Goal: Information Seeking & Learning: Learn about a topic

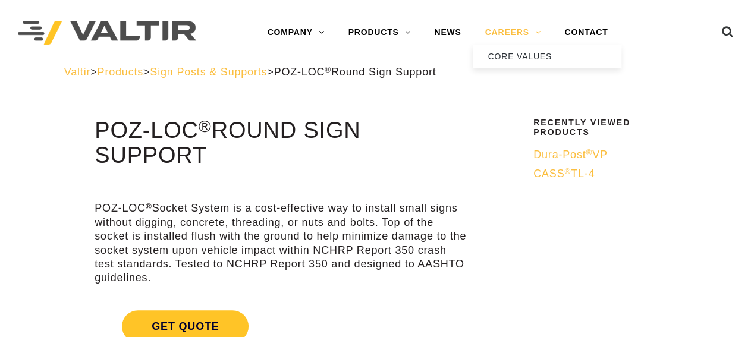
click at [510, 34] on link "CAREERS" at bounding box center [513, 33] width 80 height 24
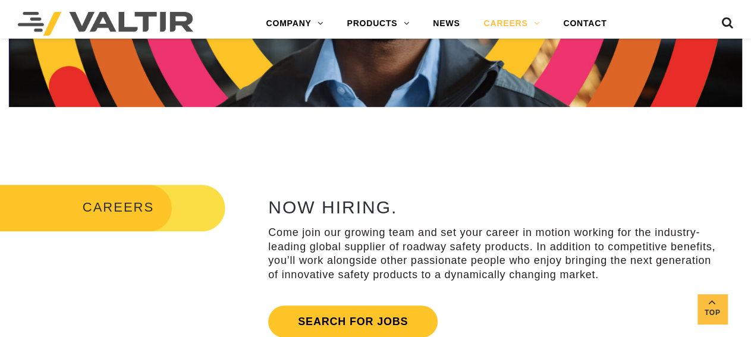
scroll to position [433, 0]
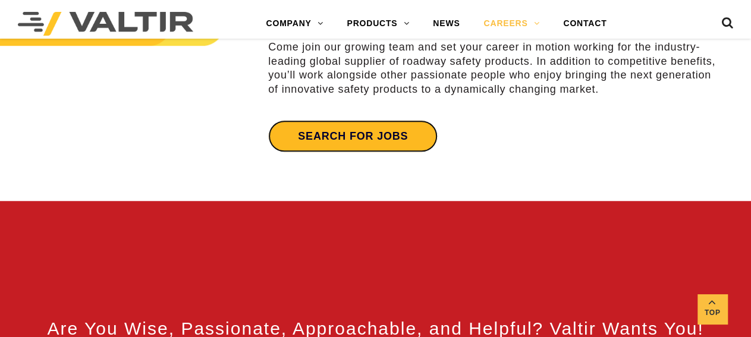
click at [354, 131] on link "Search for jobs" at bounding box center [353, 136] width 170 height 32
click at [416, 133] on link "Search for jobs" at bounding box center [353, 136] width 170 height 32
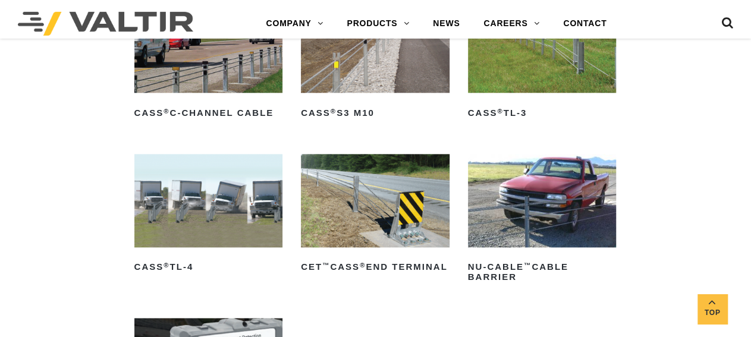
scroll to position [557, 0]
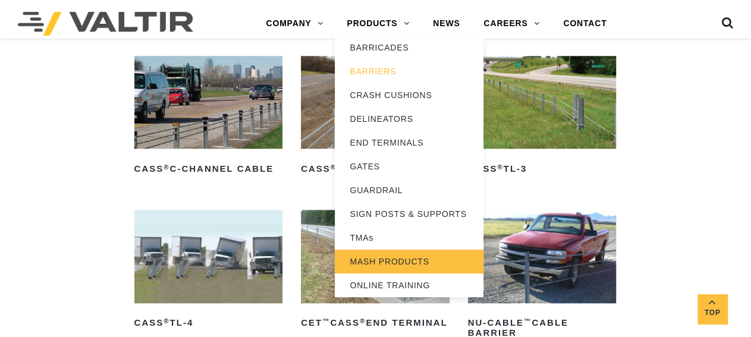
click at [375, 262] on link "MASH PRODUCTS" at bounding box center [409, 262] width 149 height 24
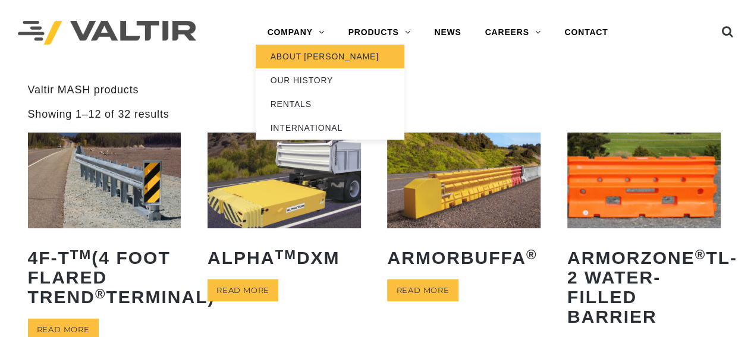
click at [293, 54] on link "ABOUT [PERSON_NAME]" at bounding box center [330, 57] width 149 height 24
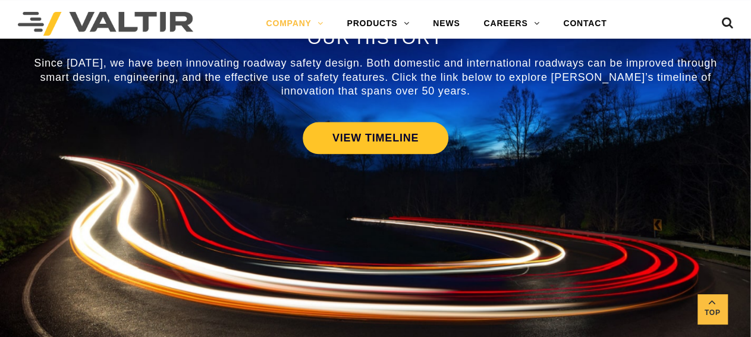
scroll to position [619, 0]
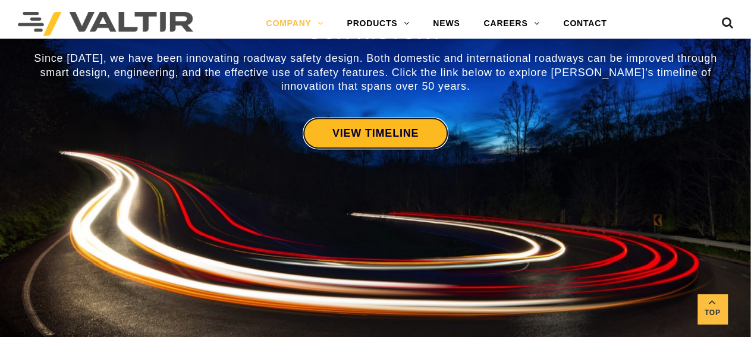
click at [387, 139] on link "VIEW TIMELINE" at bounding box center [376, 133] width 146 height 32
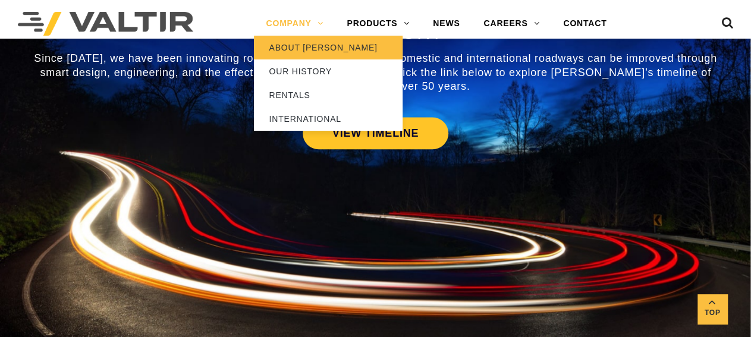
click at [296, 50] on link "ABOUT [PERSON_NAME]" at bounding box center [328, 48] width 149 height 24
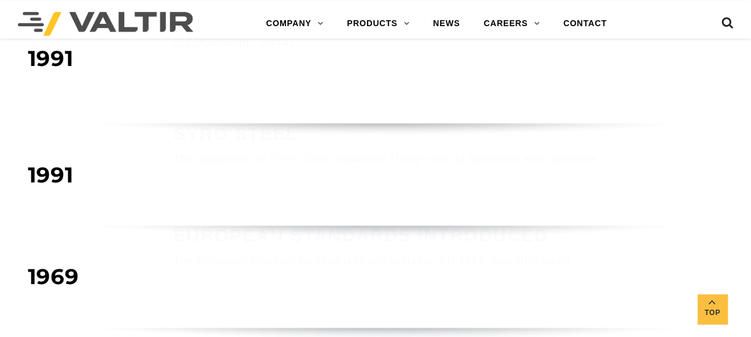
scroll to position [681, 0]
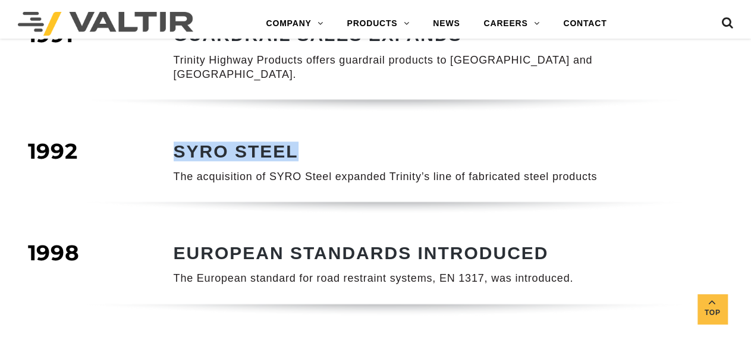
drag, startPoint x: 177, startPoint y: 134, endPoint x: 295, endPoint y: 134, distance: 118.4
click at [295, 142] on strong "SYRO STEEL" at bounding box center [236, 152] width 125 height 20
copy strong "SYRO STEEL"
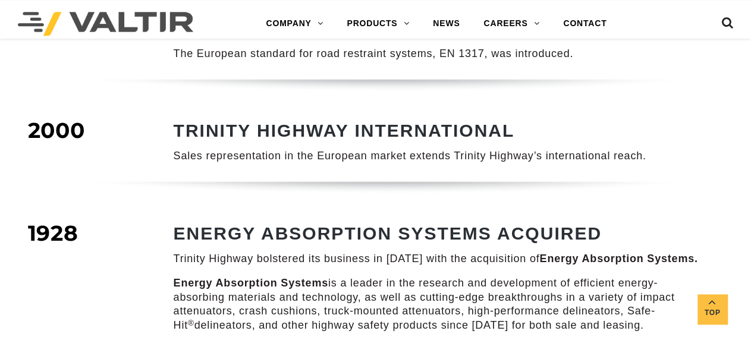
scroll to position [990, 0]
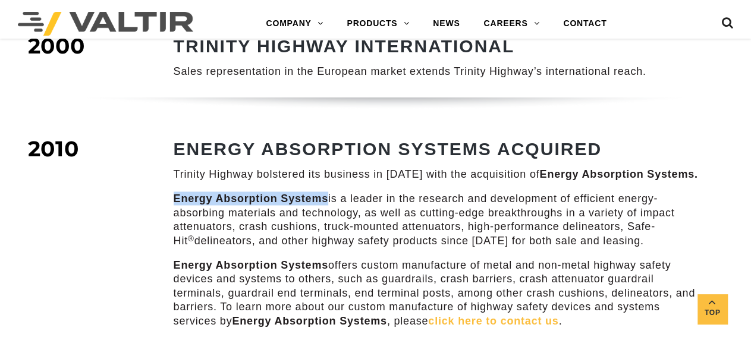
drag, startPoint x: 173, startPoint y: 181, endPoint x: 326, endPoint y: 185, distance: 152.9
click at [326, 185] on div "ENERGY ABSORPTION SYSTEMS ACQUIRED Trinity Highway bolstered its business in 20…" at bounding box center [423, 242] width 571 height 207
copy strong "Energy Absorption Systems"
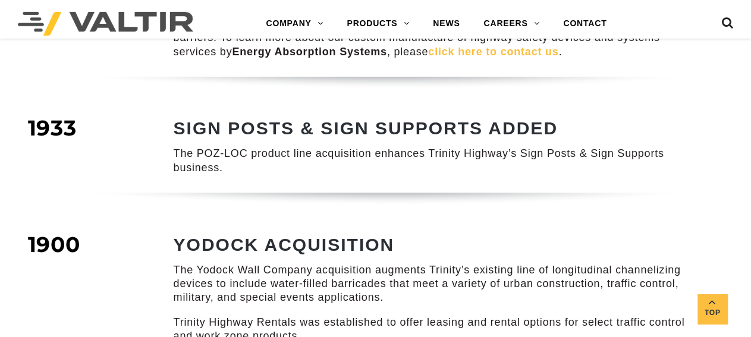
scroll to position [1299, 0]
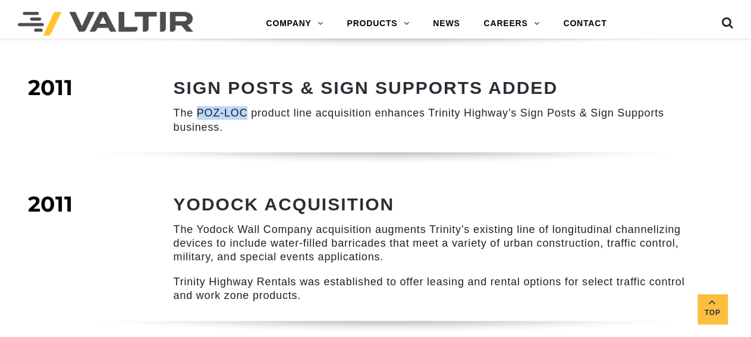
drag, startPoint x: 196, startPoint y: 99, endPoint x: 245, endPoint y: 99, distance: 48.8
click at [245, 106] on p "The POZ-LOC product line acquisition enhances Trinity Highway’s Sign Posts & Si…" at bounding box center [437, 120] width 526 height 28
copy p "POZ-LOC"
click at [247, 106] on p "The POZ-LOC product line acquisition enhances Trinity Highway’s Sign Posts & Si…" at bounding box center [437, 120] width 526 height 28
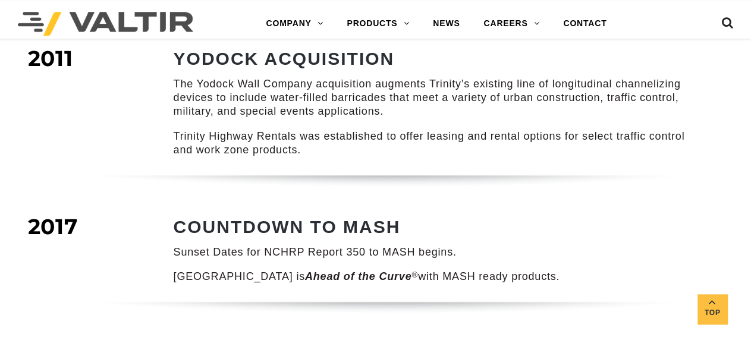
scroll to position [1423, 0]
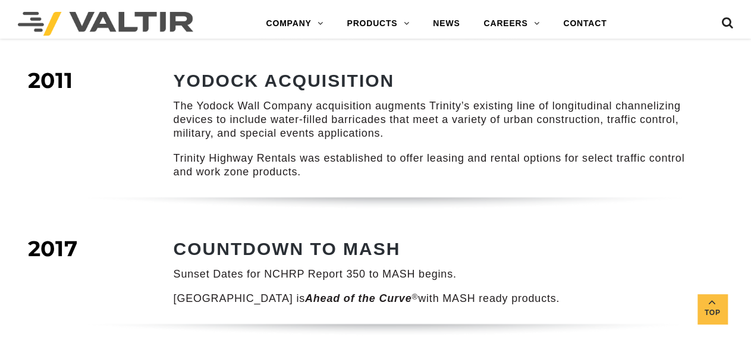
click at [196, 99] on p "The Yodock Wall Company acquisition augments Trinity’s existing line of longitu…" at bounding box center [437, 120] width 526 height 42
drag, startPoint x: 198, startPoint y: 91, endPoint x: 311, endPoint y: 92, distance: 112.4
click at [311, 99] on p "The Yodock Wall Company acquisition augments Trinity’s existing line of longitu…" at bounding box center [437, 120] width 526 height 42
copy p "Yodock Wall Company"
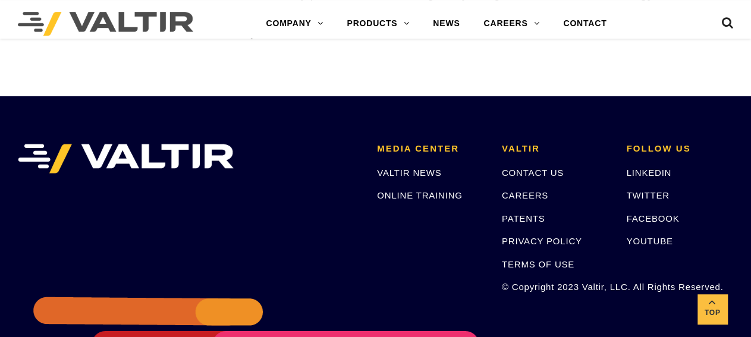
scroll to position [1918, 0]
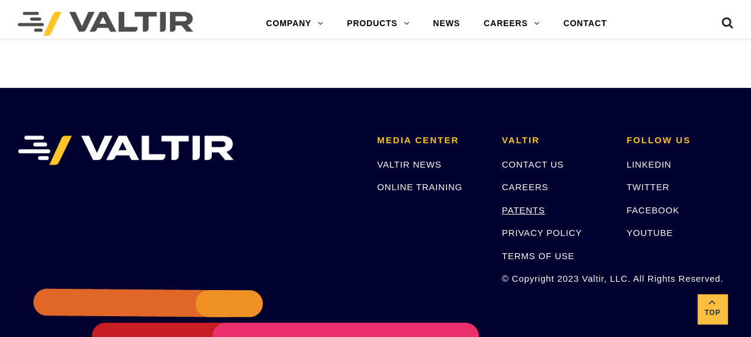
click at [526, 205] on link "PATENTS" at bounding box center [523, 210] width 43 height 10
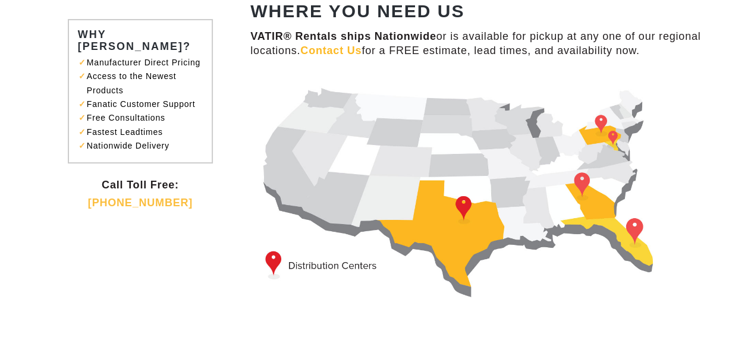
scroll to position [124, 0]
click at [466, 206] on img at bounding box center [470, 188] width 441 height 226
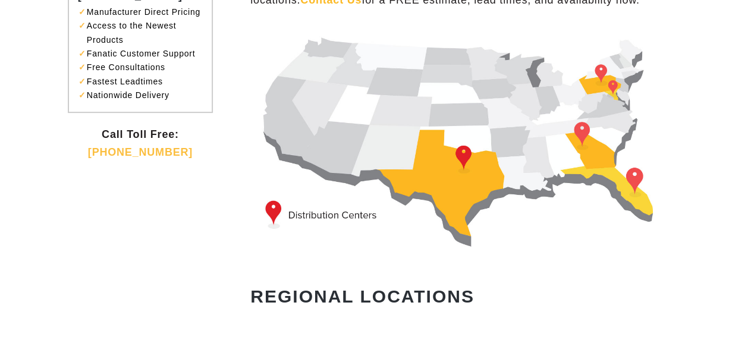
scroll to position [62, 0]
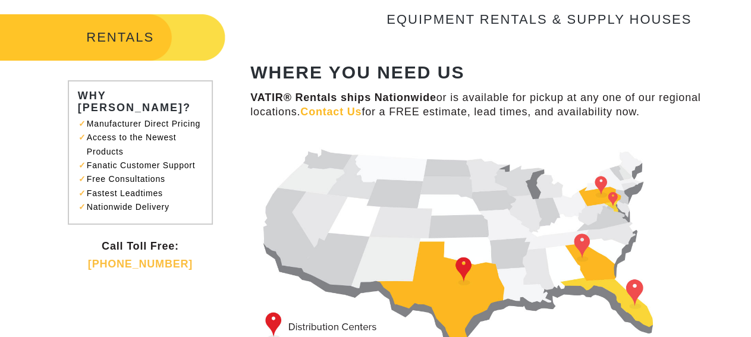
click at [573, 243] on img at bounding box center [470, 250] width 441 height 226
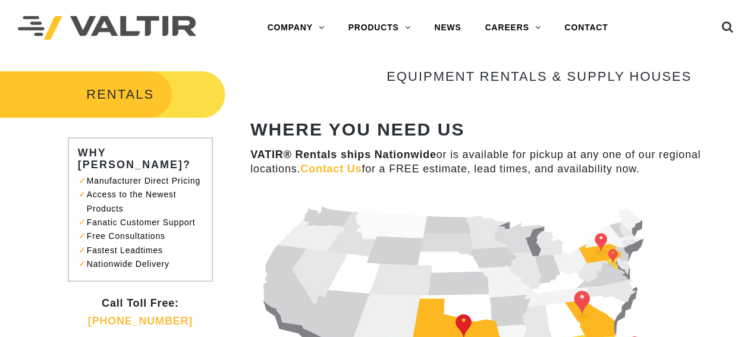
scroll to position [0, 0]
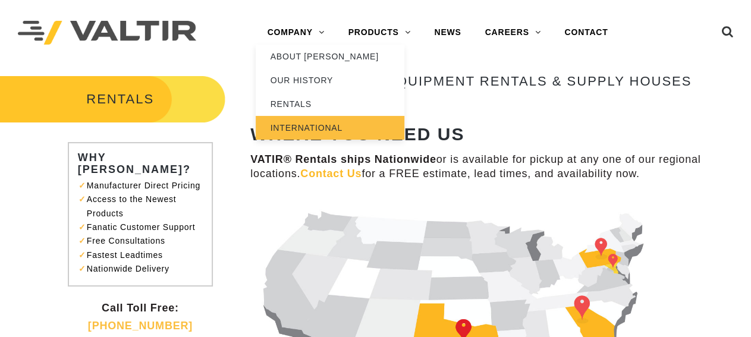
click at [293, 125] on link "INTERNATIONAL" at bounding box center [330, 128] width 149 height 24
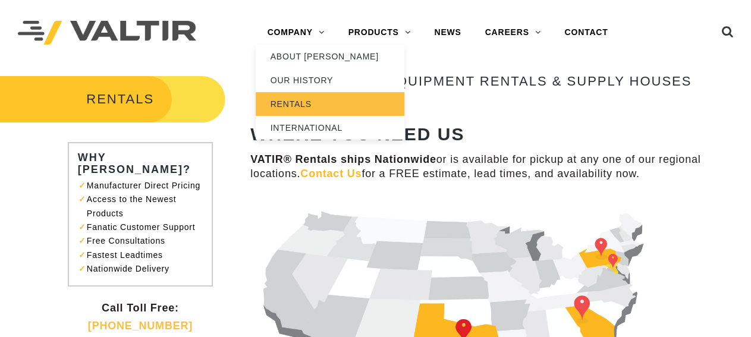
scroll to position [54, 0]
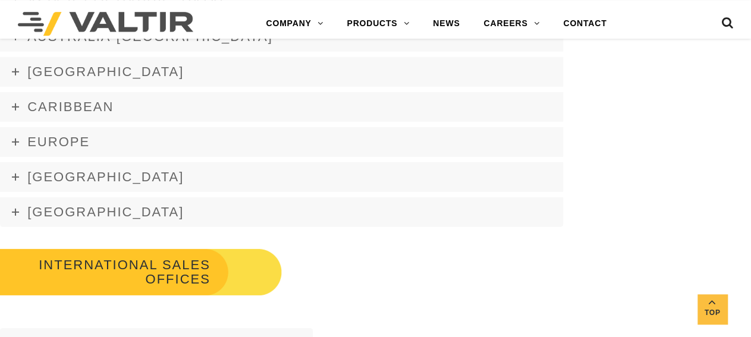
scroll to position [1732, 0]
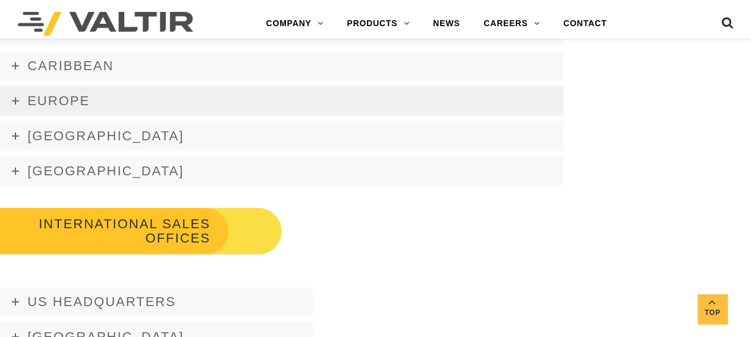
drag, startPoint x: 19, startPoint y: 96, endPoint x: 36, endPoint y: 97, distance: 17.3
click at [21, 96] on link "Europe" at bounding box center [281, 101] width 563 height 30
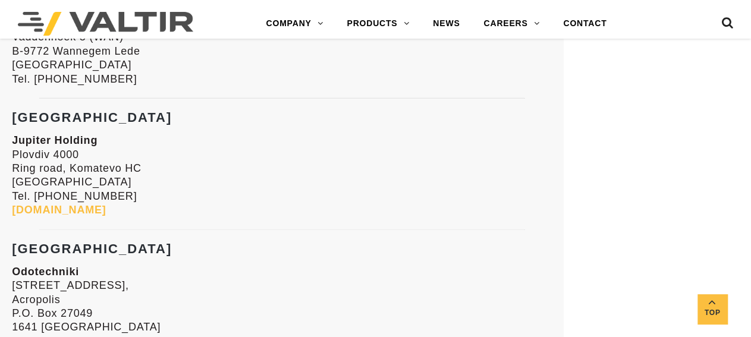
scroll to position [1918, 0]
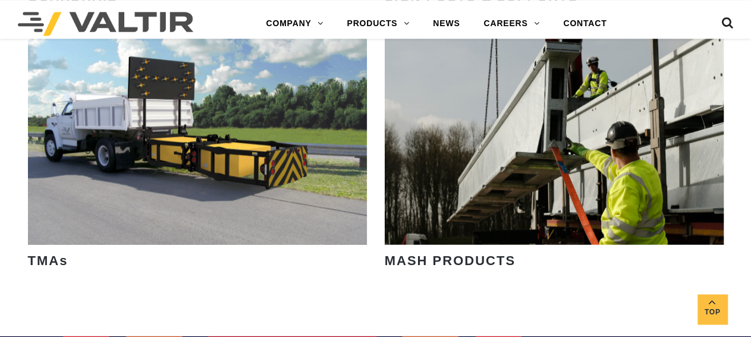
scroll to position [1608, 0]
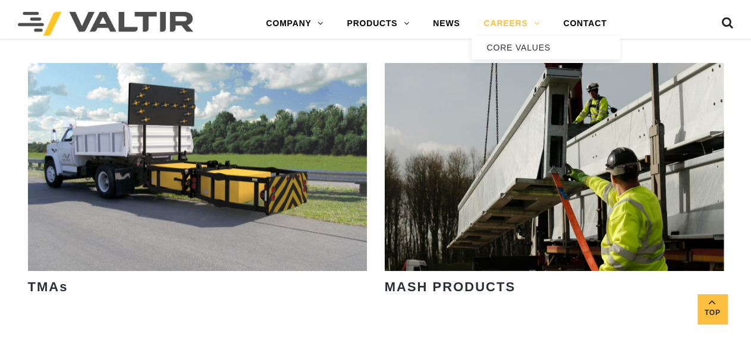
click at [503, 19] on link "CAREERS" at bounding box center [512, 24] width 80 height 24
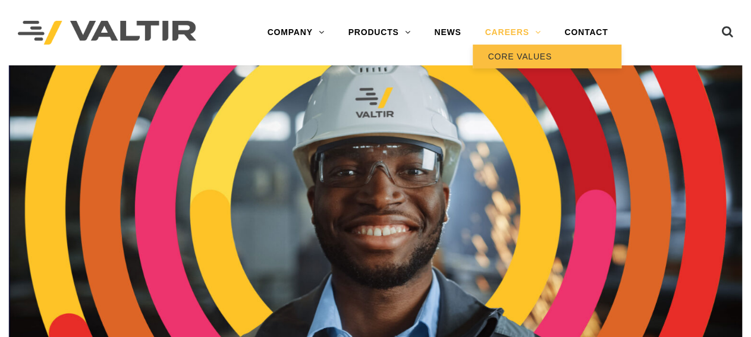
click at [513, 54] on link "CORE VALUES" at bounding box center [547, 57] width 149 height 24
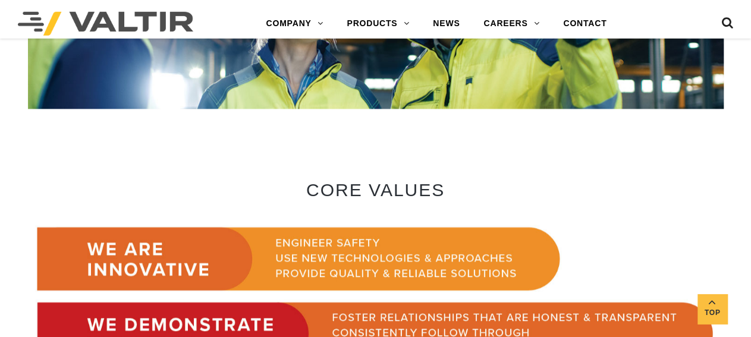
scroll to position [519, 0]
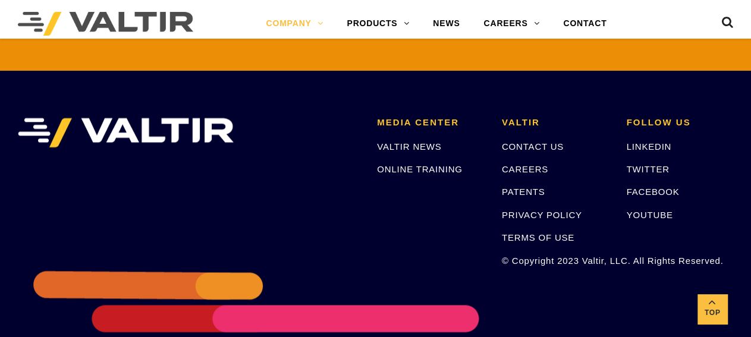
scroll to position [2686, 0]
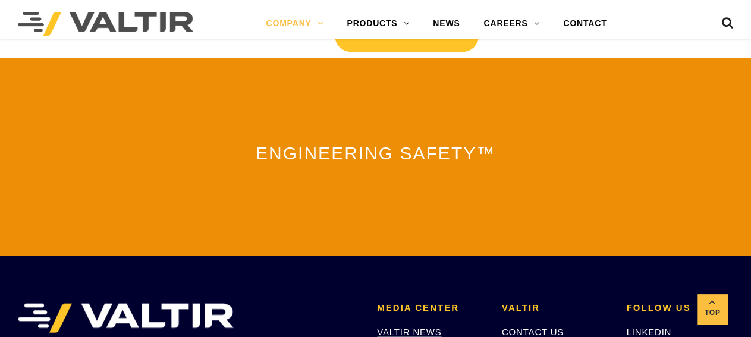
click at [424, 327] on link "VALTIR NEWS" at bounding box center [409, 332] width 64 height 10
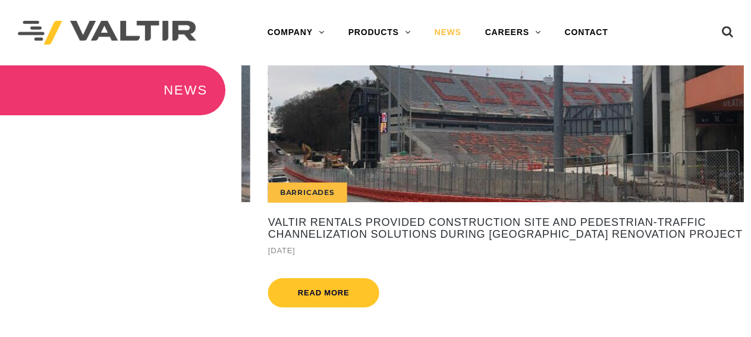
drag, startPoint x: 393, startPoint y: 118, endPoint x: 705, endPoint y: 137, distance: 312.3
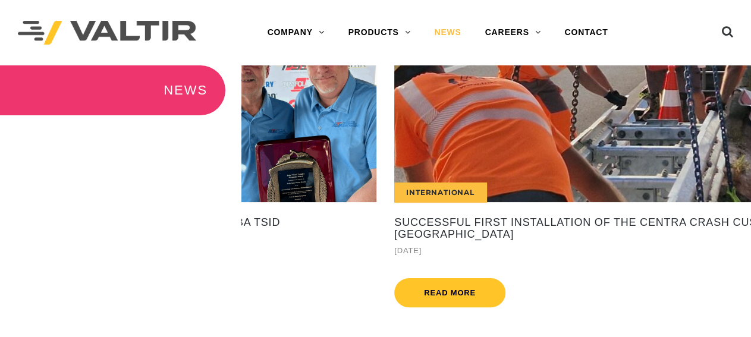
drag, startPoint x: 496, startPoint y: 136, endPoint x: 706, endPoint y: 136, distance: 210.6
click at [647, 137] on div at bounding box center [632, 134] width 30 height 30
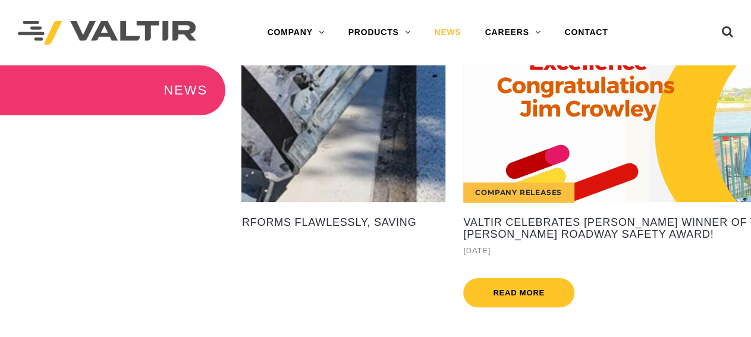
drag, startPoint x: 456, startPoint y: 147, endPoint x: 682, endPoint y: 131, distance: 226.6
click at [679, 131] on div "Company Releases" at bounding box center [701, 133] width 476 height 137
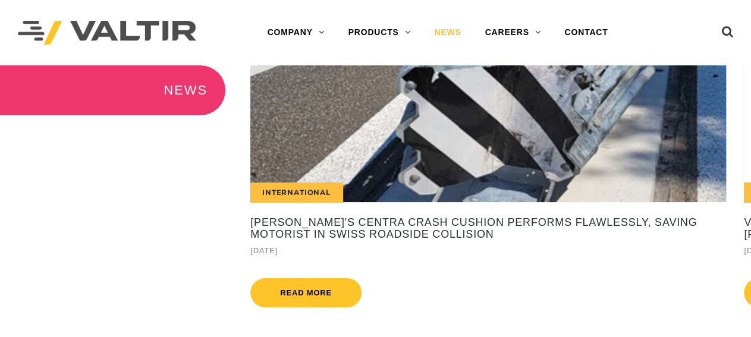
click at [447, 131] on div "International" at bounding box center [488, 133] width 476 height 137
click at [364, 146] on div "International" at bounding box center [488, 133] width 476 height 137
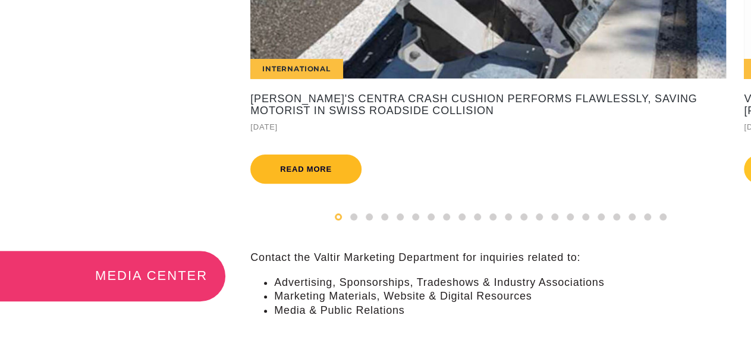
click at [327, 172] on link "Read more" at bounding box center [305, 169] width 111 height 29
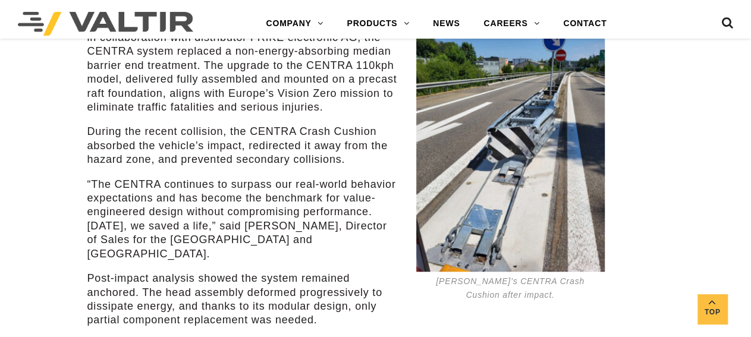
scroll to position [62, 0]
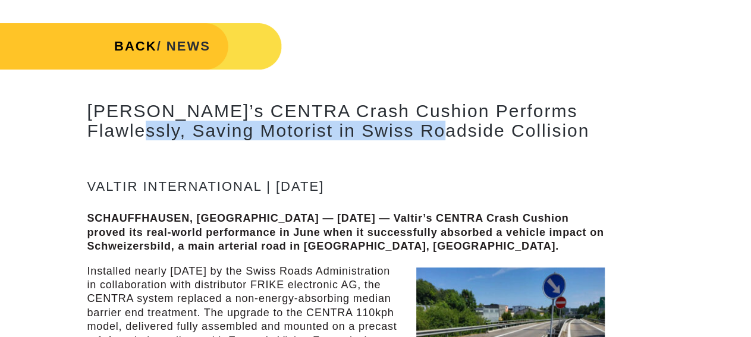
drag, startPoint x: 376, startPoint y: 150, endPoint x: 97, endPoint y: 127, distance: 279.9
click at [102, 127] on div "Valtir’s CENTRA Crash Cushion Performs Flawlessly, Saving Motorist in Swiss Roa…" at bounding box center [346, 147] width 518 height 93
click at [129, 48] on link "BACK" at bounding box center [135, 46] width 43 height 15
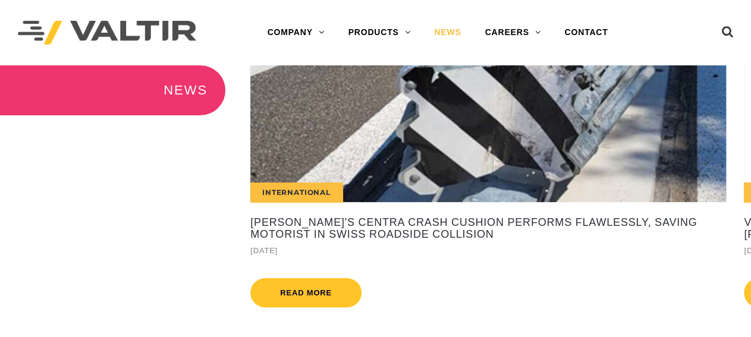
scroll to position [124, 0]
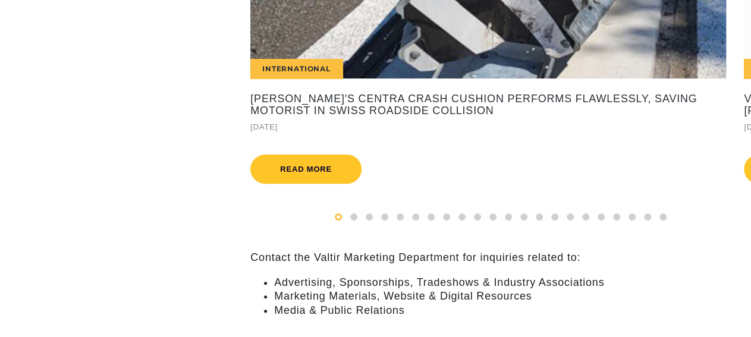
drag, startPoint x: 449, startPoint y: 54, endPoint x: 203, endPoint y: 40, distance: 246.1
click at [211, 40] on div "NEWS International Valtir's CENTRA Crash Cushion Performs Flawlessly, Saving Mo…" at bounding box center [375, 96] width 751 height 309
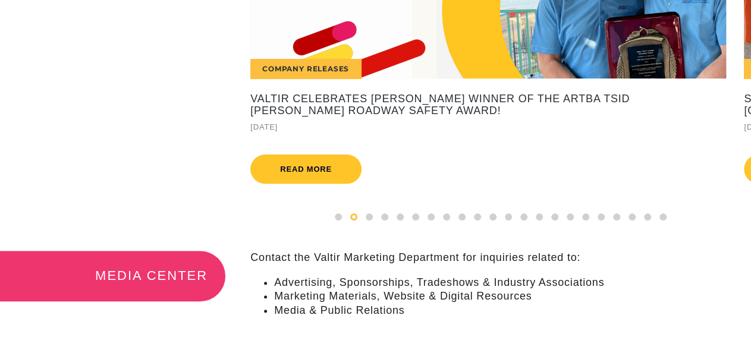
drag, startPoint x: 455, startPoint y: 42, endPoint x: 21, endPoint y: 29, distance: 433.8
click at [43, 24] on div "NEWS International Valtir's CENTRA Crash Cushion Performs Flawlessly, Saving Mo…" at bounding box center [375, 96] width 751 height 309
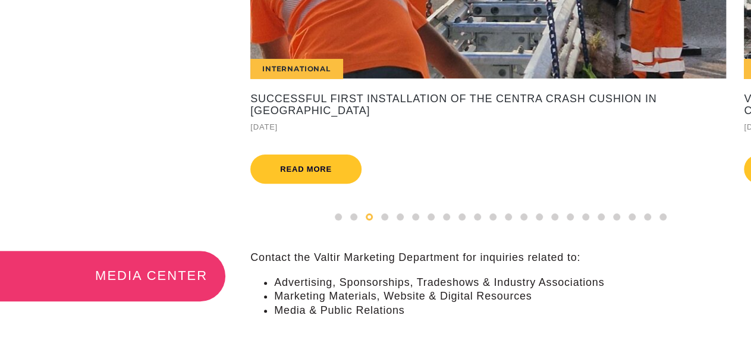
scroll to position [62, 0]
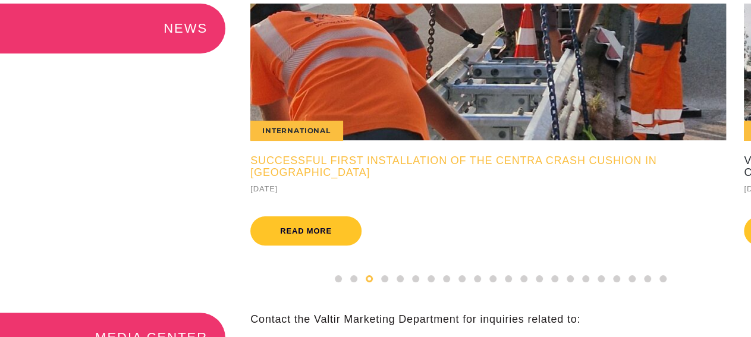
click at [498, 156] on h5 "Successful First Installation of the CENTRA Crash Cushion in [GEOGRAPHIC_DATA]" at bounding box center [488, 167] width 476 height 24
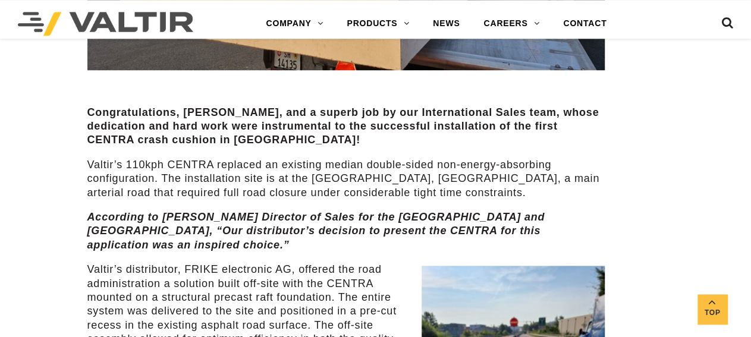
scroll to position [495, 0]
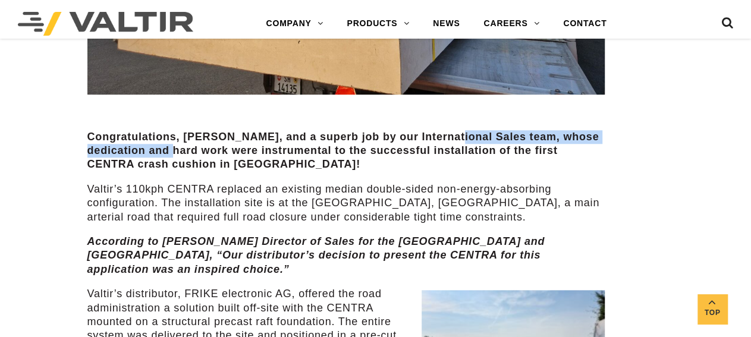
drag, startPoint x: 195, startPoint y: 158, endPoint x: 432, endPoint y: 134, distance: 239.1
click at [449, 135] on strong "Congratulations, [PERSON_NAME], and a superb job by our International Sales tea…" at bounding box center [343, 151] width 512 height 40
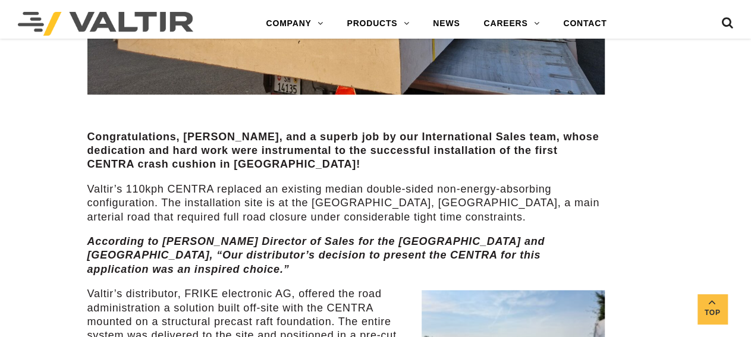
click at [189, 181] on div "Congratulations, [PERSON_NAME], and a superb job by our International Sales tea…" at bounding box center [346, 307] width 518 height 1057
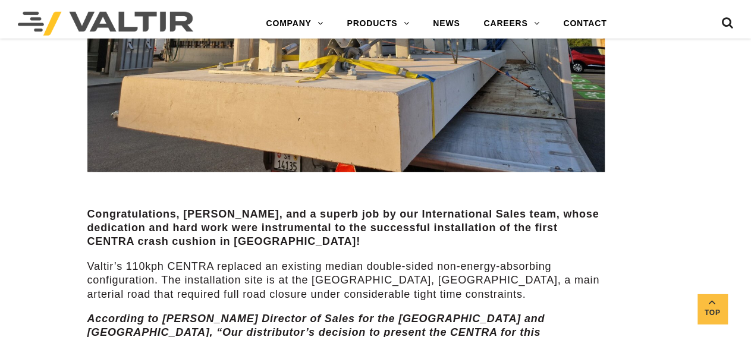
scroll to position [371, 0]
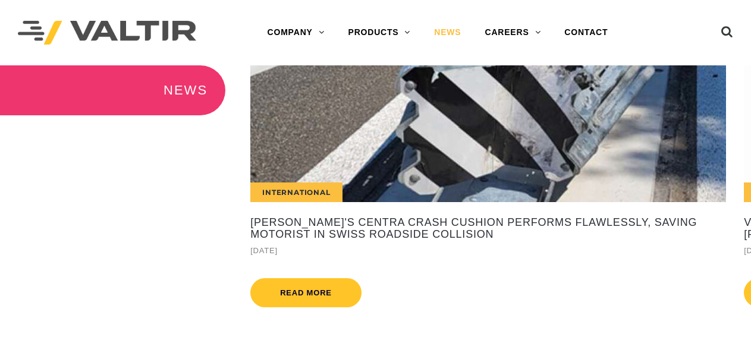
scroll to position [62, 0]
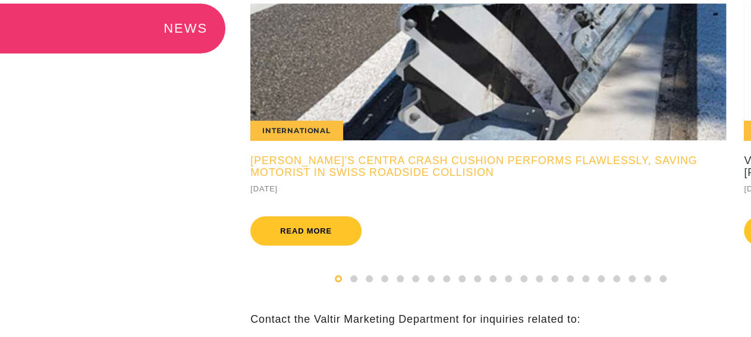
click at [354, 162] on h5 "[PERSON_NAME]'s CENTRA Crash Cushion Performs Flawlessly, Saving Motorist in Sw…" at bounding box center [488, 167] width 476 height 24
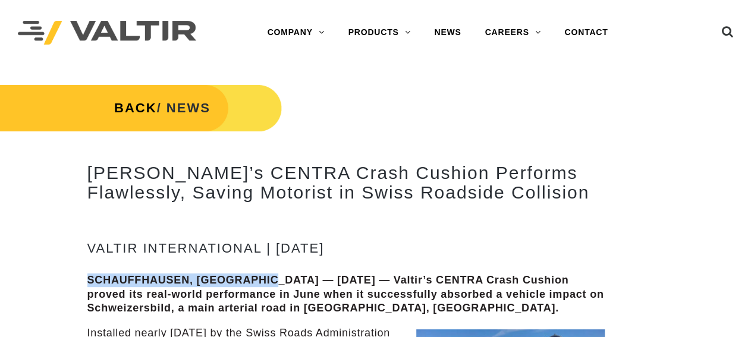
drag, startPoint x: 87, startPoint y: 281, endPoint x: 276, endPoint y: 287, distance: 188.7
click at [276, 287] on strong "SCHAUFFHAUSEN, SWITZERLAND — July 30, 2025 — Valtir’s CENTRA Crash Cushion prov…" at bounding box center [345, 294] width 517 height 40
copy strong "SCHAUFFHAUSEN, SWITZERLAND"
click at [124, 104] on link "BACK" at bounding box center [135, 108] width 43 height 15
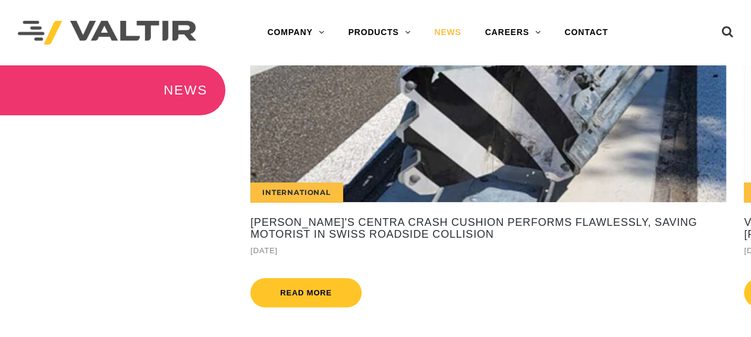
scroll to position [124, 0]
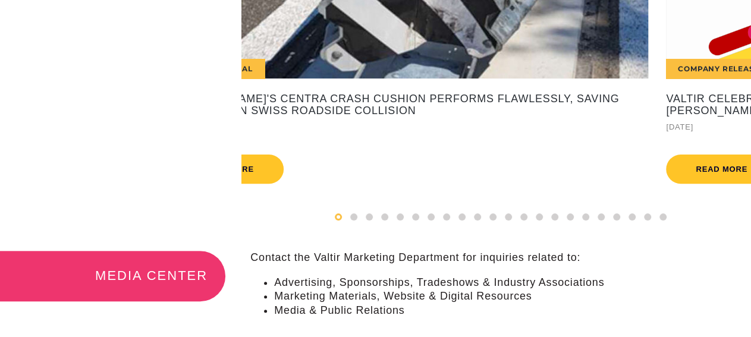
drag, startPoint x: 407, startPoint y: 124, endPoint x: 79, endPoint y: 91, distance: 329.4
click at [121, 95] on div "NEWS International Valtir's CENTRA Crash Cushion Performs Flawlessly, Saving Mo…" at bounding box center [375, 96] width 751 height 309
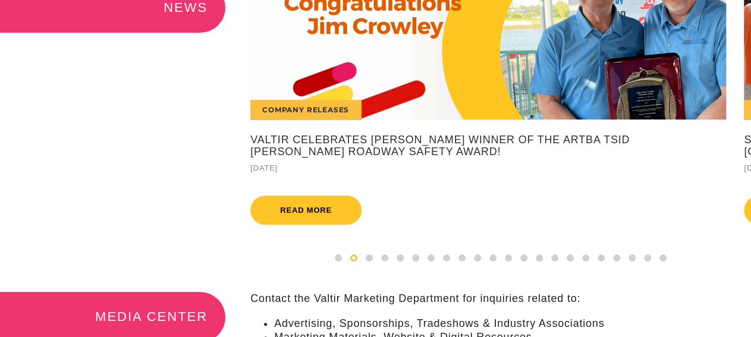
scroll to position [62, 0]
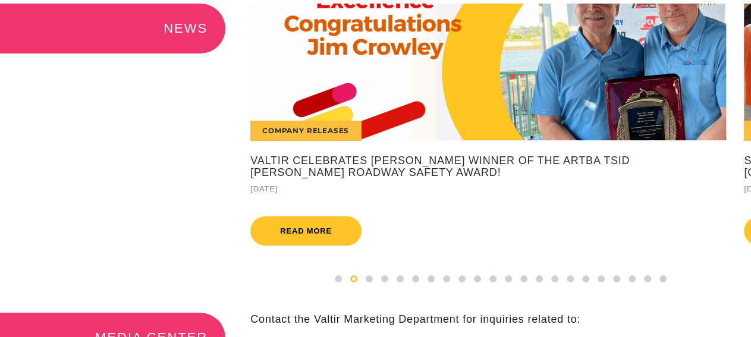
drag, startPoint x: 535, startPoint y: 112, endPoint x: 155, endPoint y: 98, distance: 380.4
click at [222, 97] on div "NEWS International Valtir's CENTRA Crash Cushion Performs Flawlessly, Saving Mo…" at bounding box center [375, 158] width 751 height 309
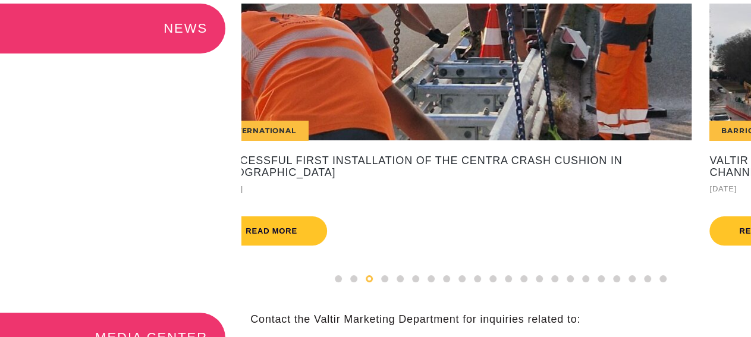
drag, startPoint x: 453, startPoint y: 89, endPoint x: 141, endPoint y: 83, distance: 312.3
click at [198, 84] on div "NEWS International Valtir's CENTRA Crash Cushion Performs Flawlessly, Saving Mo…" at bounding box center [375, 158] width 751 height 309
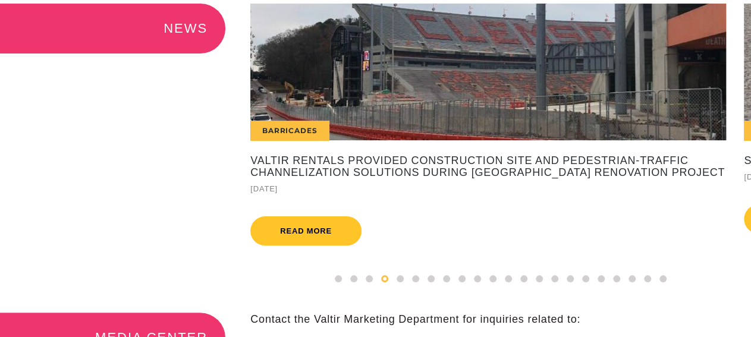
drag, startPoint x: 394, startPoint y: 89, endPoint x: 192, endPoint y: 89, distance: 202.8
click at [281, 89] on div "Barricades" at bounding box center [488, 72] width 476 height 137
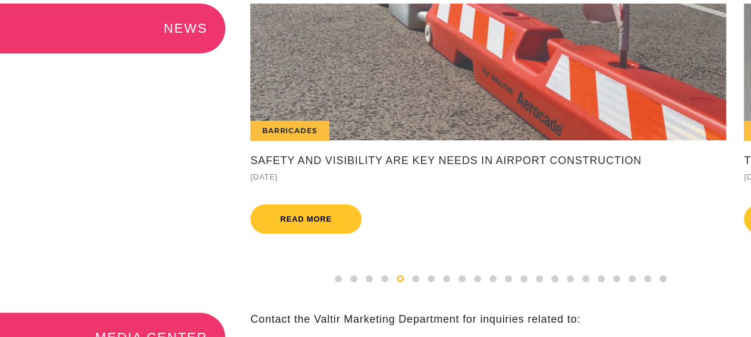
drag, startPoint x: 385, startPoint y: 92, endPoint x: 255, endPoint y: 89, distance: 130.9
click at [296, 90] on div "Barricades" at bounding box center [488, 72] width 476 height 137
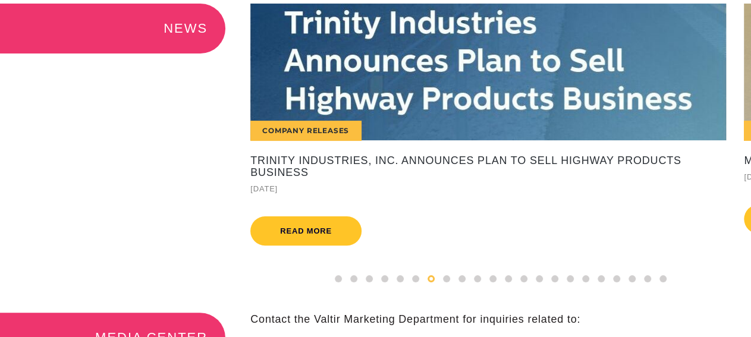
click at [401, 90] on div "Company Releases" at bounding box center [488, 72] width 476 height 137
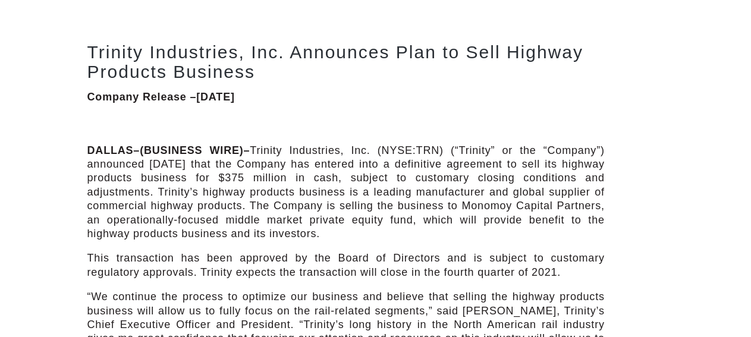
scroll to position [124, 0]
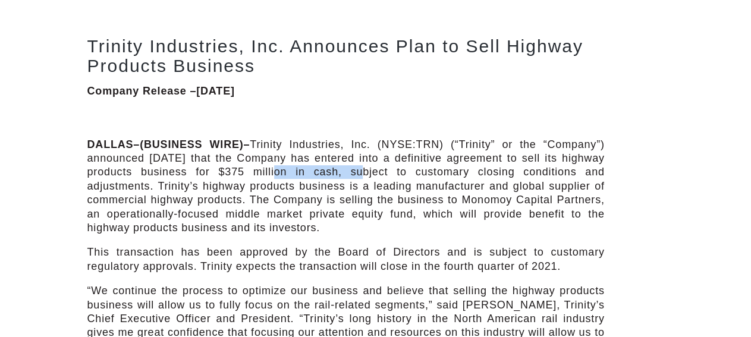
drag, startPoint x: 368, startPoint y: 166, endPoint x: 280, endPoint y: 170, distance: 88.1
click at [280, 170] on p "DALLAS–(BUSINESS WIRE)– Trinity Industries, Inc. (NYSE:TRN) (“Trinity” or the “…" at bounding box center [346, 187] width 518 height 98
drag, startPoint x: 250, startPoint y: 124, endPoint x: 476, endPoint y: 111, distance: 227.0
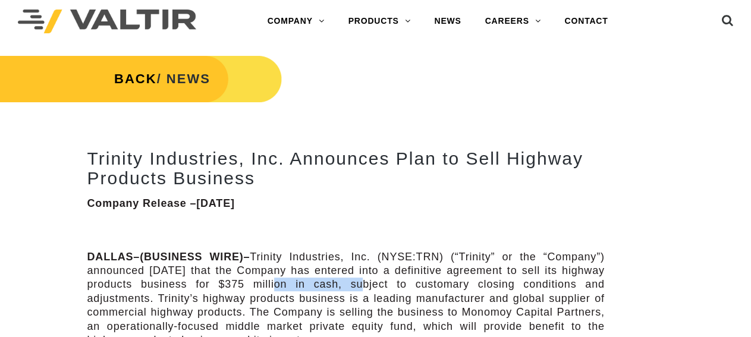
scroll to position [0, 0]
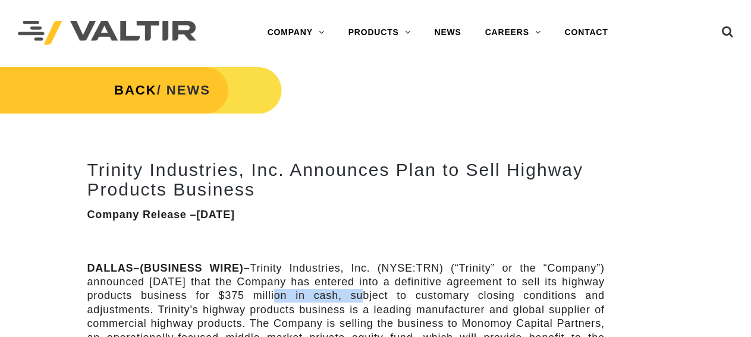
click at [128, 94] on link "BACK" at bounding box center [135, 90] width 43 height 15
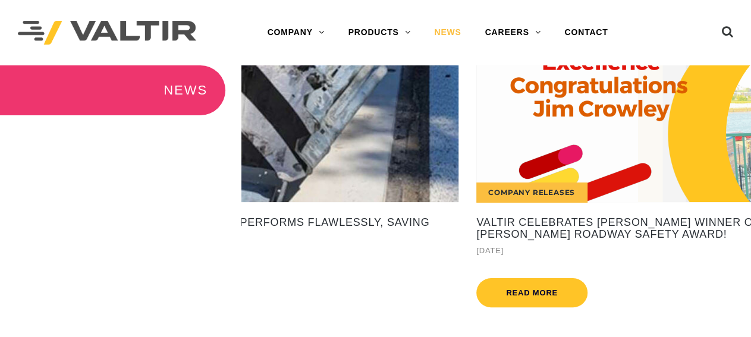
drag, startPoint x: 465, startPoint y: 154, endPoint x: 172, endPoint y: 155, distance: 292.7
click at [189, 155] on div "NEWS International Valtir's CENTRA Crash Cushion Performs Flawlessly, Saving Mo…" at bounding box center [375, 219] width 751 height 309
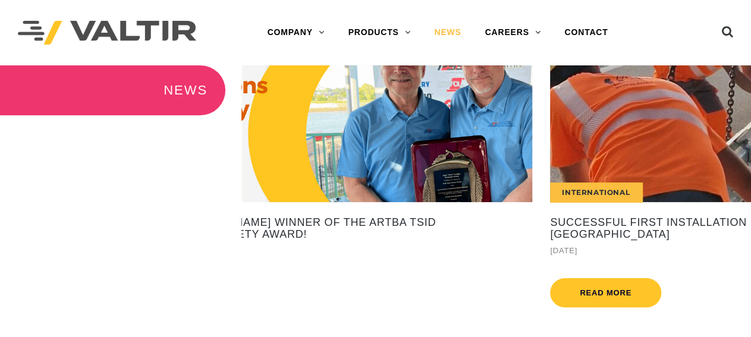
drag, startPoint x: 441, startPoint y: 140, endPoint x: 77, endPoint y: 127, distance: 364.9
click at [170, 129] on div "NEWS International Valtir's CENTRA Crash Cushion Performs Flawlessly, Saving Mo…" at bounding box center [375, 219] width 751 height 309
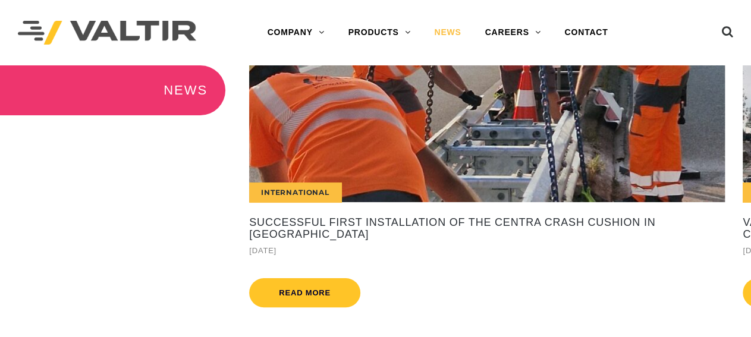
drag, startPoint x: 428, startPoint y: 124, endPoint x: 159, endPoint y: 126, distance: 268.9
click at [193, 123] on div "NEWS International Valtir's CENTRA Crash Cushion Performs Flawlessly, Saving Mo…" at bounding box center [375, 219] width 751 height 309
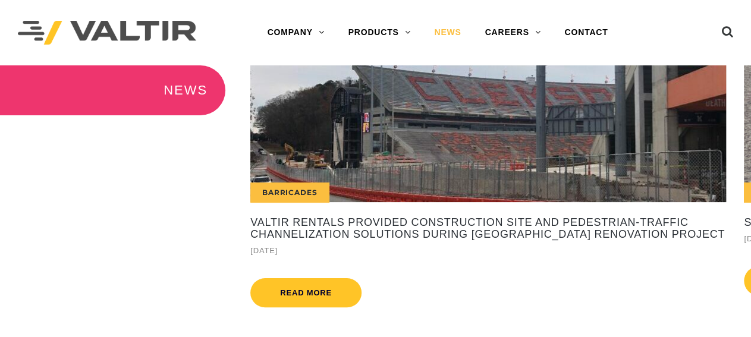
drag, startPoint x: 522, startPoint y: 139, endPoint x: 201, endPoint y: 142, distance: 320.6
click at [209, 142] on div "NEWS International Valtir's CENTRA Crash Cushion Performs Flawlessly, Saving Mo…" at bounding box center [375, 219] width 751 height 309
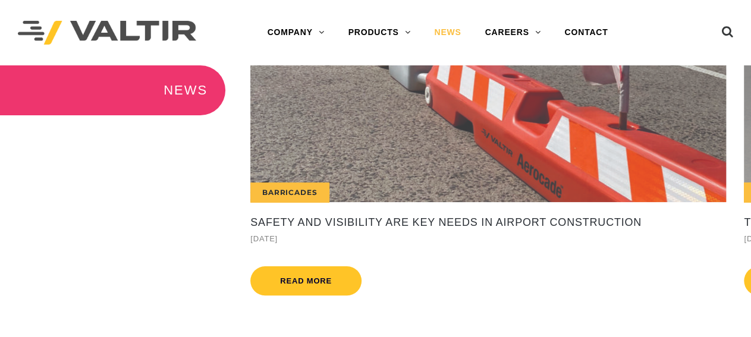
drag, startPoint x: 456, startPoint y: 136, endPoint x: 206, endPoint y: 145, distance: 250.6
click at [218, 145] on div "NEWS International Valtir's CENTRA Crash Cushion Performs Flawlessly, Saving Mo…" at bounding box center [375, 219] width 751 height 309
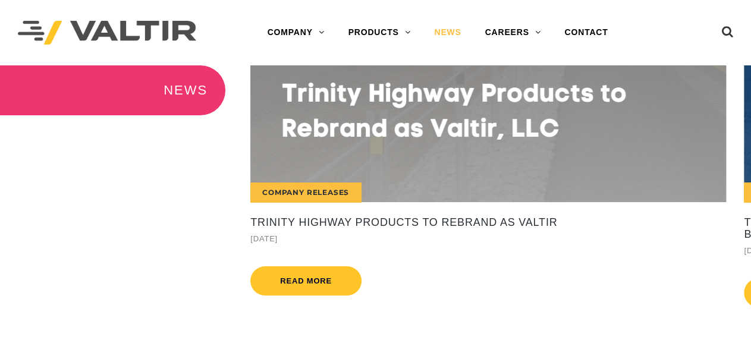
drag, startPoint x: 459, startPoint y: 153, endPoint x: 372, endPoint y: 160, distance: 87.7
click at [378, 160] on div "Company Releases" at bounding box center [488, 133] width 476 height 137
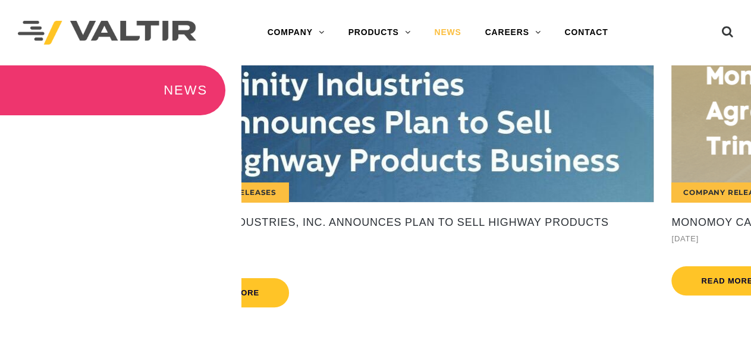
drag, startPoint x: 501, startPoint y: 168, endPoint x: 245, endPoint y: 171, distance: 256.4
click at [292, 171] on div "Company Releases" at bounding box center [416, 133] width 476 height 137
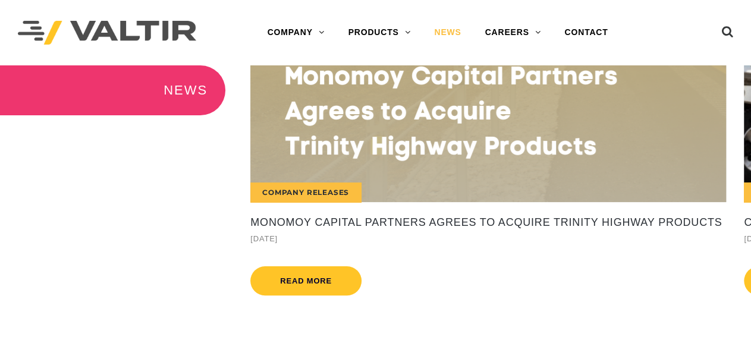
drag, startPoint x: 470, startPoint y: 161, endPoint x: 333, endPoint y: 170, distance: 137.7
click at [339, 170] on div "Company Releases" at bounding box center [488, 133] width 476 height 137
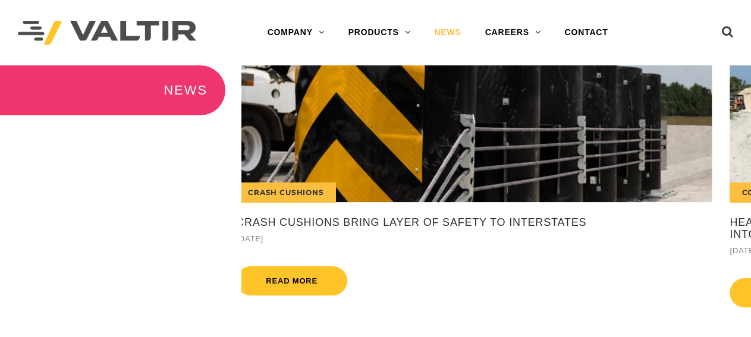
drag, startPoint x: 451, startPoint y: 158, endPoint x: 336, endPoint y: 161, distance: 115.5
click at [342, 161] on div "Crash Cushions" at bounding box center [474, 133] width 476 height 137
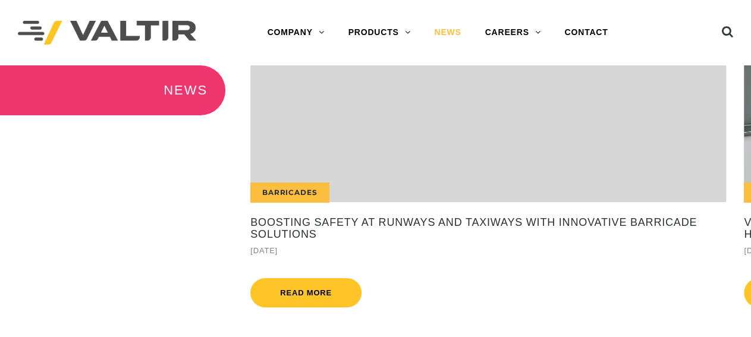
drag, startPoint x: 321, startPoint y: 165, endPoint x: 428, endPoint y: 147, distance: 108.5
click at [427, 147] on div "Barricades" at bounding box center [488, 133] width 476 height 137
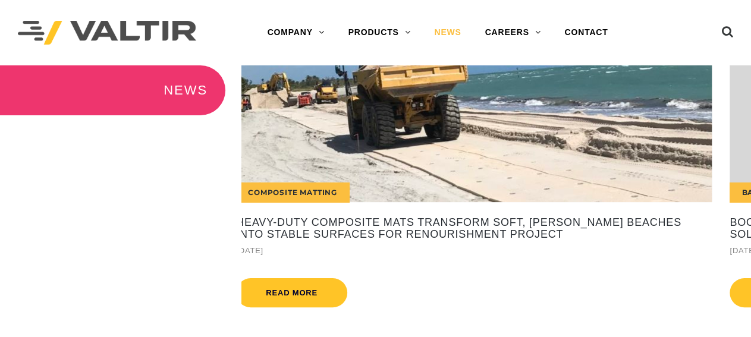
drag, startPoint x: 455, startPoint y: 161, endPoint x: 303, endPoint y: 159, distance: 152.3
click at [303, 159] on div "Composite Matting" at bounding box center [474, 133] width 476 height 137
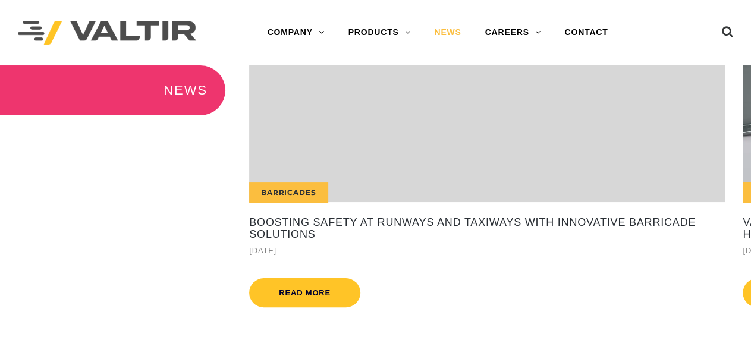
drag, startPoint x: 402, startPoint y: 160, endPoint x: 219, endPoint y: 164, distance: 182.1
click at [260, 165] on div "Barricades" at bounding box center [487, 133] width 476 height 137
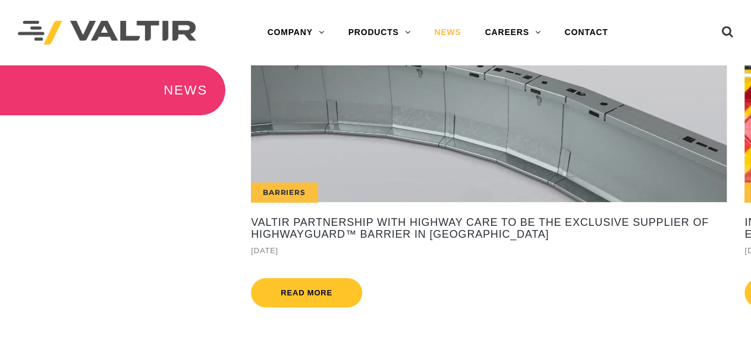
drag, startPoint x: 405, startPoint y: 153, endPoint x: 162, endPoint y: 160, distance: 242.8
click at [218, 157] on div "NEWS International Valtir's CENTRA Crash Cushion Performs Flawlessly, Saving Mo…" at bounding box center [375, 219] width 751 height 309
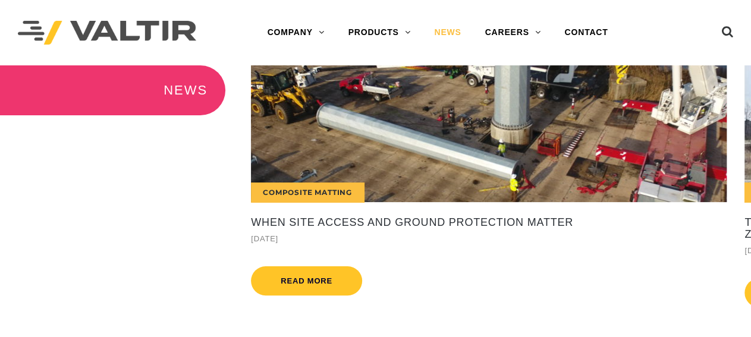
drag, startPoint x: 335, startPoint y: 148, endPoint x: 505, endPoint y: 142, distance: 170.3
click at [504, 142] on div "Composite Matting" at bounding box center [489, 133] width 476 height 137
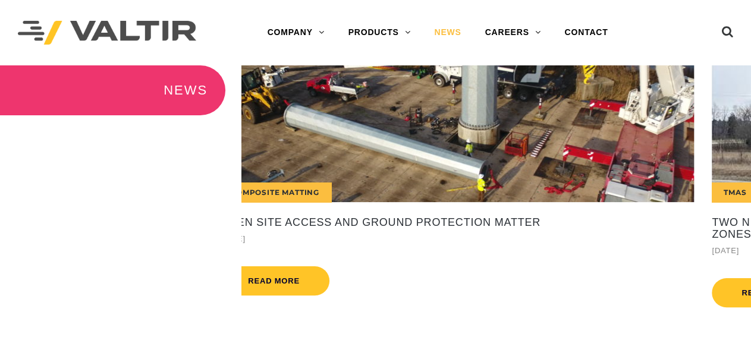
drag, startPoint x: 485, startPoint y: 150, endPoint x: 400, endPoint y: 150, distance: 84.5
click at [430, 150] on div "Composite Matting" at bounding box center [456, 133] width 476 height 137
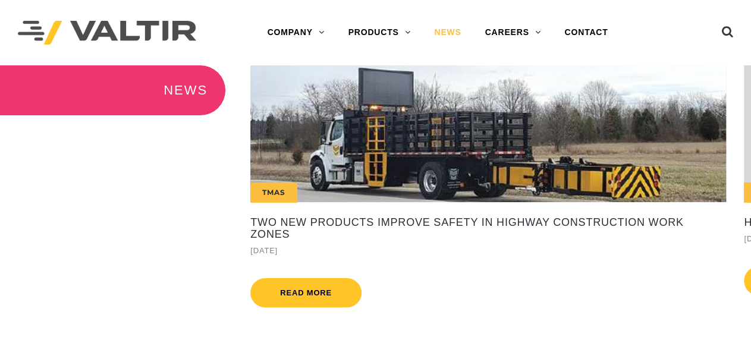
drag, startPoint x: 428, startPoint y: 142, endPoint x: 247, endPoint y: 156, distance: 180.8
click at [250, 156] on div "TMAs" at bounding box center [488, 133] width 476 height 137
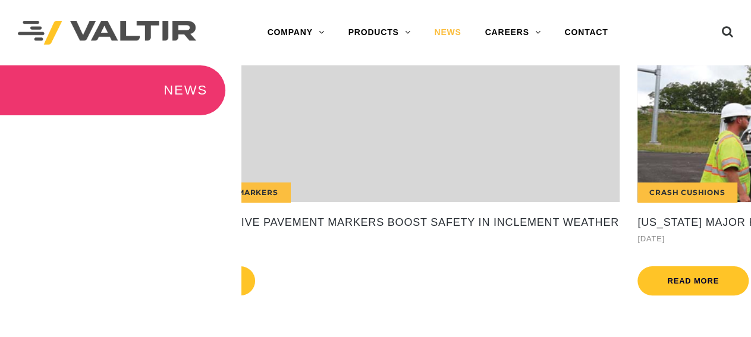
drag, startPoint x: 349, startPoint y: 147, endPoint x: 118, endPoint y: 146, distance: 230.2
click at [172, 146] on div "NEWS International Valtir's CENTRA Crash Cushion Performs Flawlessly, Saving Mo…" at bounding box center [375, 219] width 751 height 309
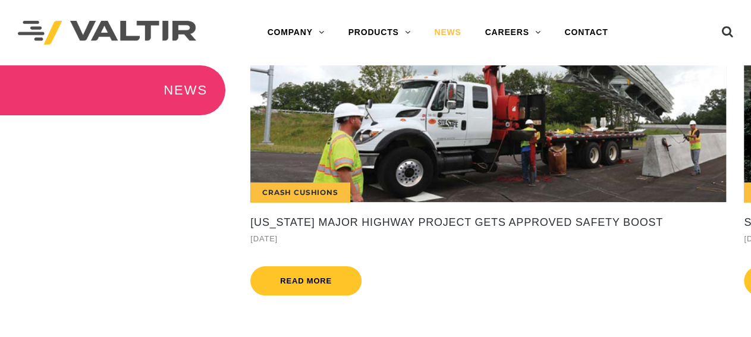
click at [153, 122] on div "NEWS International Valtir's CENTRA Crash Cushion Performs Flawlessly, Saving Mo…" at bounding box center [375, 219] width 751 height 309
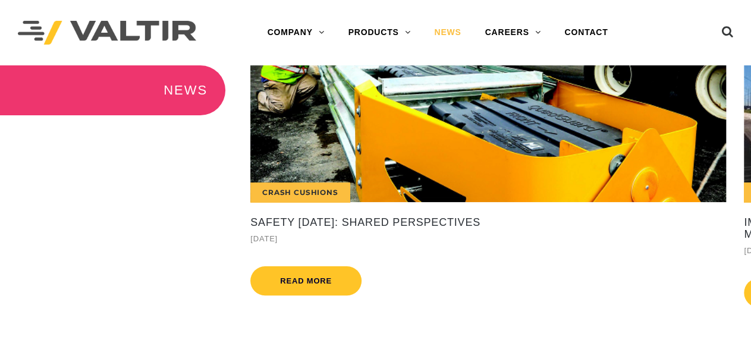
drag, startPoint x: 331, startPoint y: 118, endPoint x: 382, endPoint y: 114, distance: 50.7
click at [361, 114] on div "Crash Cushions" at bounding box center [488, 133] width 476 height 137
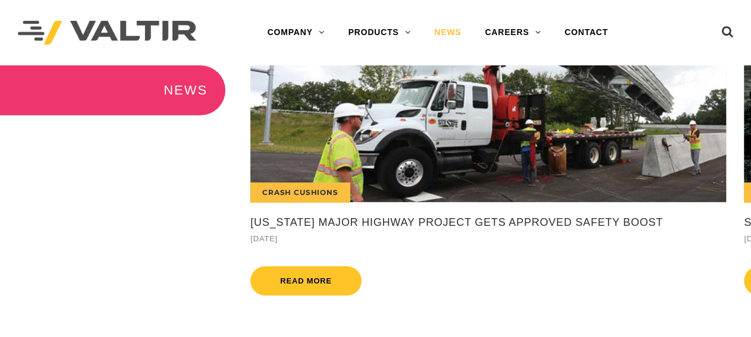
drag, startPoint x: 396, startPoint y: 128, endPoint x: 106, endPoint y: 121, distance: 289.8
click at [268, 128] on div "Crash Cushions" at bounding box center [488, 133] width 476 height 137
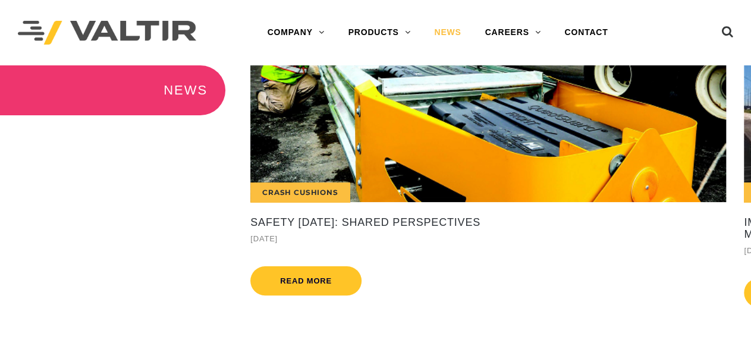
drag, startPoint x: 470, startPoint y: 143, endPoint x: 260, endPoint y: 135, distance: 210.1
click at [333, 138] on div "Crash Cushions" at bounding box center [488, 133] width 476 height 137
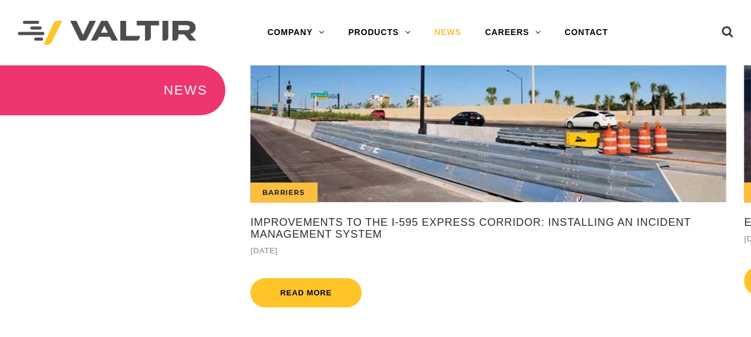
drag, startPoint x: 479, startPoint y: 144, endPoint x: 277, endPoint y: 137, distance: 202.4
click at [417, 142] on div "Barriers" at bounding box center [488, 133] width 476 height 137
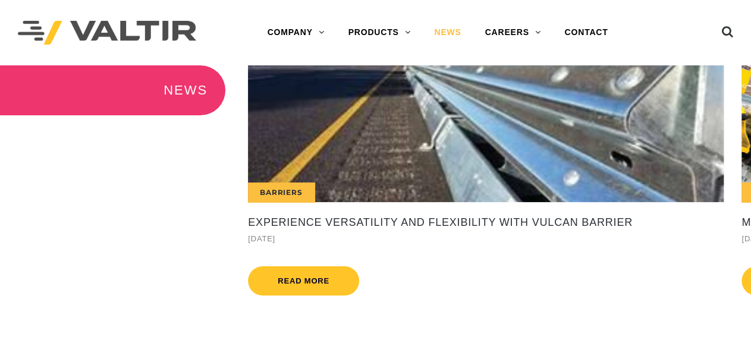
drag, startPoint x: 493, startPoint y: 149, endPoint x: 181, endPoint y: 134, distance: 312.1
click at [312, 146] on div "Barriers" at bounding box center [486, 133] width 476 height 137
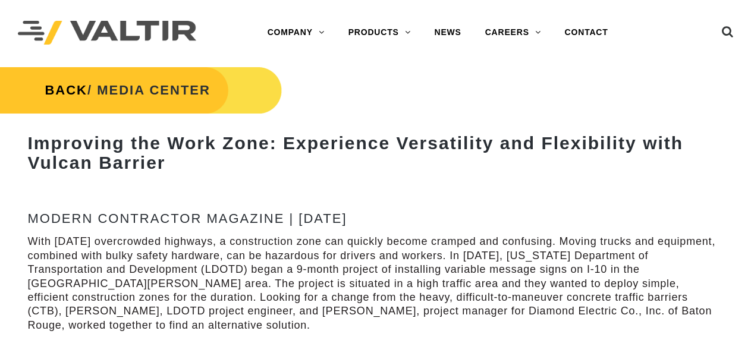
click at [403, 140] on strong "Improving the Work Zone: Experience Versatility and Flexibility with Vulcan Bar…" at bounding box center [356, 152] width 656 height 39
click at [74, 92] on link "BACK" at bounding box center [66, 90] width 43 height 15
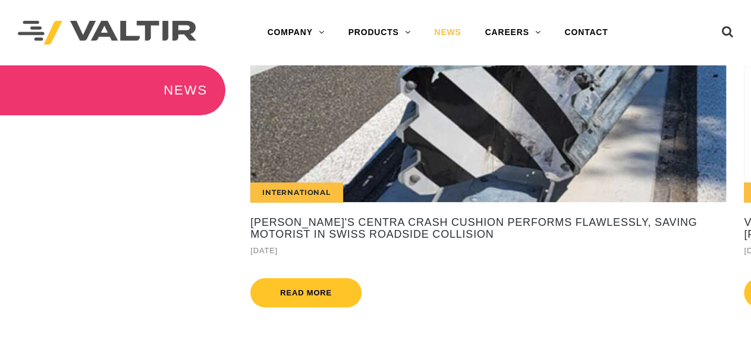
drag, startPoint x: 374, startPoint y: 134, endPoint x: 10, endPoint y: 134, distance: 363.4
click at [147, 134] on div "NEWS International Valtir's CENTRA Crash Cushion Performs Flawlessly, Saving Mo…" at bounding box center [375, 219] width 751 height 309
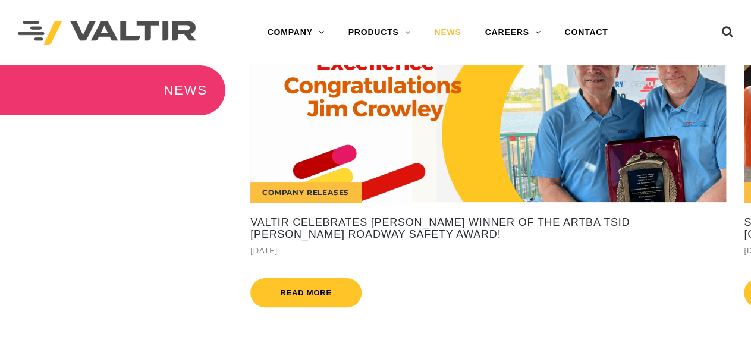
drag, startPoint x: 294, startPoint y: 110, endPoint x: 14, endPoint y: 105, distance: 280.8
click at [0, 104] on div "NEWS International Valtir's CENTRA Crash Cushion Performs Flawlessly, Saving Mo…" at bounding box center [375, 219] width 751 height 309
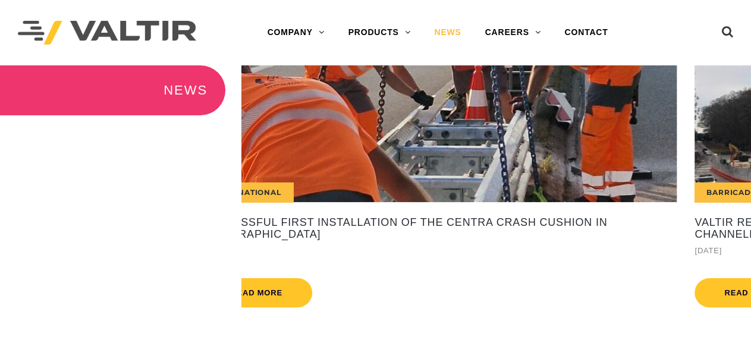
drag, startPoint x: 503, startPoint y: 98, endPoint x: 18, endPoint y: 86, distance: 484.3
click at [144, 85] on div "NEWS International Valtir's CENTRA Crash Cushion Performs Flawlessly, Saving Mo…" at bounding box center [375, 219] width 751 height 309
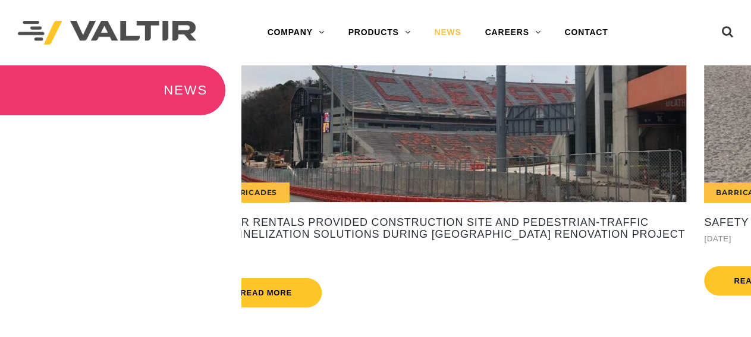
drag, startPoint x: 327, startPoint y: 92, endPoint x: 0, endPoint y: 90, distance: 326.6
click at [0, 90] on div "NEWS International Valtir's CENTRA Crash Cushion Performs Flawlessly, Saving Mo…" at bounding box center [375, 219] width 751 height 309
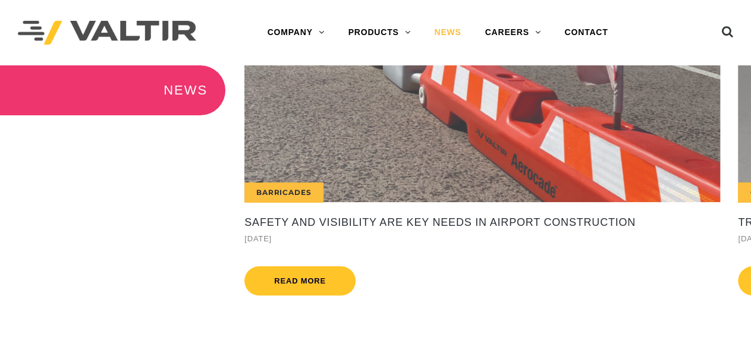
drag, startPoint x: 500, startPoint y: 121, endPoint x: 122, endPoint y: 115, distance: 378.4
click at [227, 118] on div "NEWS International Valtir's CENTRA Crash Cushion Performs Flawlessly, Saving Mo…" at bounding box center [375, 219] width 751 height 309
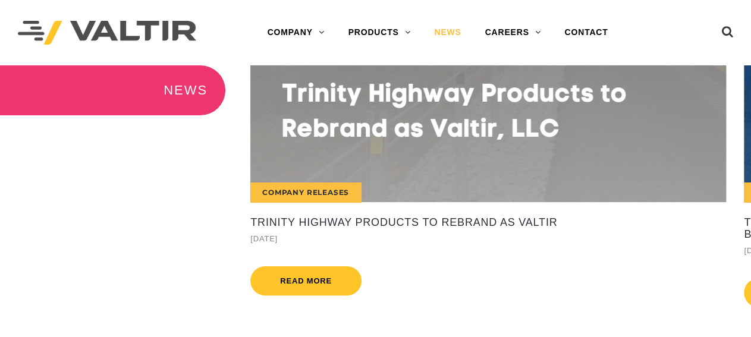
drag, startPoint x: 440, startPoint y: 122, endPoint x: 26, endPoint y: 112, distance: 414.1
click at [110, 112] on div "NEWS International Valtir's CENTRA Crash Cushion Performs Flawlessly, Saving Mo…" at bounding box center [375, 219] width 751 height 309
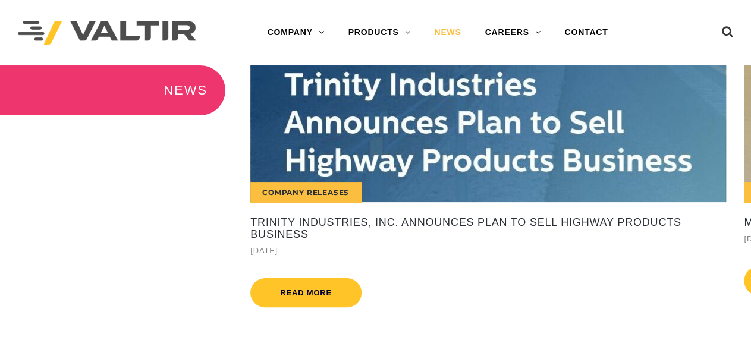
drag, startPoint x: 380, startPoint y: 122, endPoint x: 3, endPoint y: 109, distance: 377.4
click at [87, 110] on div "NEWS International Valtir's CENTRA Crash Cushion Performs Flawlessly, Saving Mo…" at bounding box center [375, 219] width 751 height 309
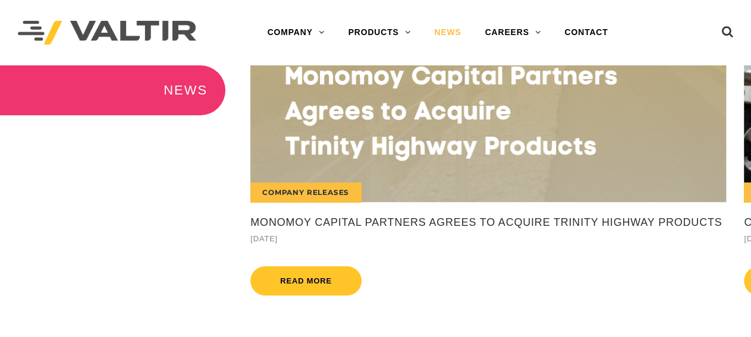
click at [33, 147] on div "NEWS International Valtir's CENTRA Crash Cushion Performs Flawlessly, Saving Mo…" at bounding box center [375, 219] width 751 height 309
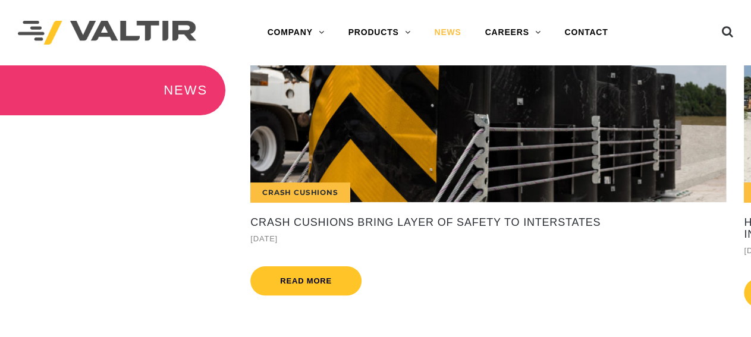
drag, startPoint x: 318, startPoint y: 142, endPoint x: 95, endPoint y: 138, distance: 223.7
click at [170, 138] on div "NEWS International Valtir's CENTRA Crash Cushion Performs Flawlessly, Saving Mo…" at bounding box center [375, 219] width 751 height 309
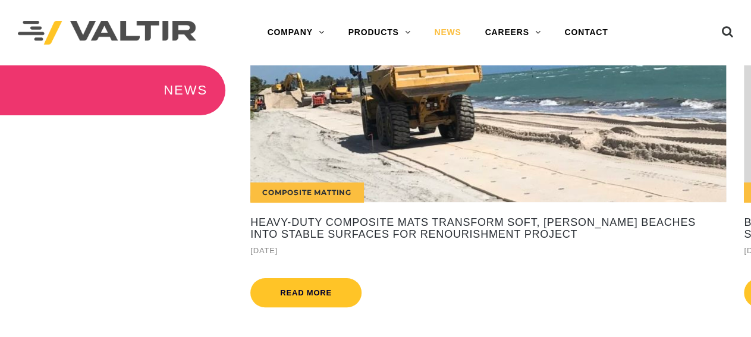
drag, startPoint x: 353, startPoint y: 140, endPoint x: 203, endPoint y: 136, distance: 149.4
click at [203, 136] on div "NEWS International Valtir's CENTRA Crash Cushion Performs Flawlessly, Saving Mo…" at bounding box center [375, 219] width 751 height 309
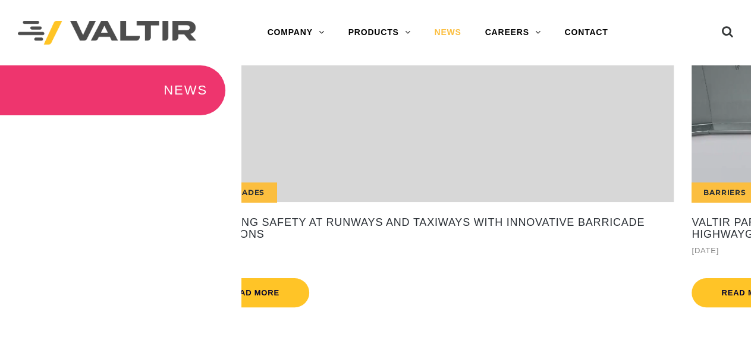
drag, startPoint x: 346, startPoint y: 143, endPoint x: 65, endPoint y: 133, distance: 281.0
click at [210, 135] on div "NEWS International Valtir's CENTRA Crash Cushion Performs Flawlessly, Saving Mo…" at bounding box center [375, 219] width 751 height 309
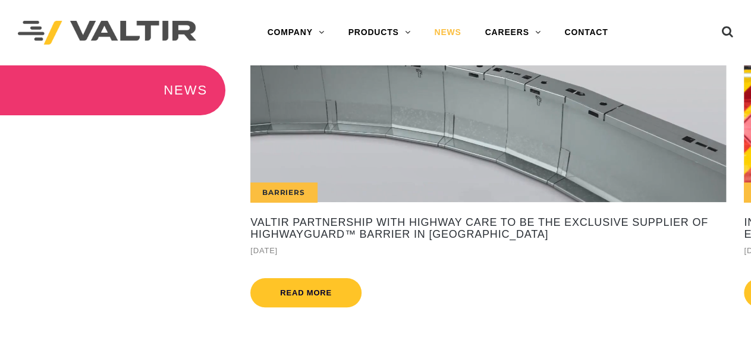
drag, startPoint x: 302, startPoint y: 133, endPoint x: 0, endPoint y: 119, distance: 301.9
click at [57, 117] on div "NEWS International Valtir's CENTRA Crash Cushion Performs Flawlessly, Saving Mo…" at bounding box center [375, 219] width 751 height 309
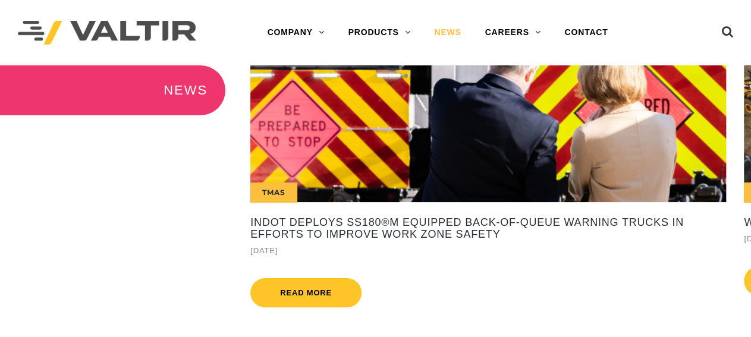
drag, startPoint x: 355, startPoint y: 128, endPoint x: 246, endPoint y: 122, distance: 109.1
click at [294, 124] on div "TMAs" at bounding box center [488, 133] width 476 height 137
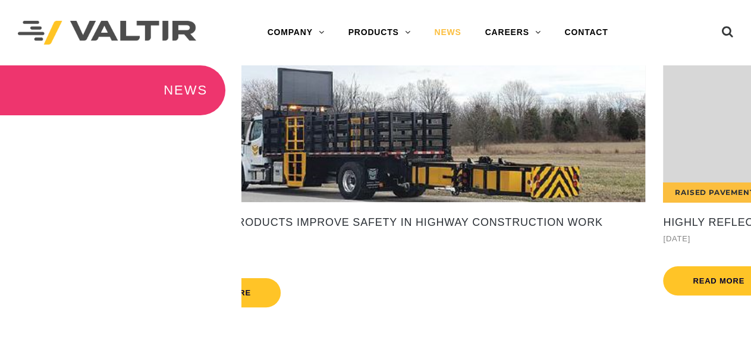
drag, startPoint x: 575, startPoint y: 128, endPoint x: 0, endPoint y: 83, distance: 576.4
click at [0, 83] on div "NEWS International Valtir's CENTRA Crash Cushion Performs Flawlessly, Saving Mo…" at bounding box center [375, 219] width 751 height 309
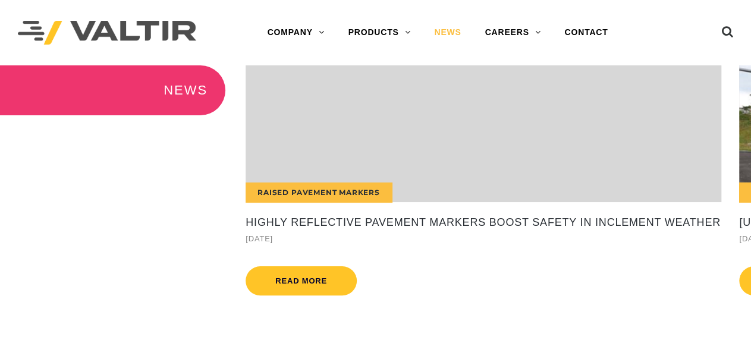
drag, startPoint x: 562, startPoint y: 124, endPoint x: 201, endPoint y: 113, distance: 361.2
click at [421, 123] on div "Raised Pavement Markers" at bounding box center [484, 133] width 476 height 137
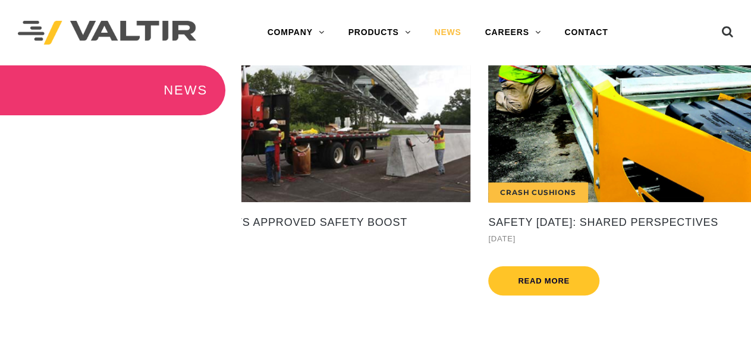
drag, startPoint x: 588, startPoint y: 127, endPoint x: 149, endPoint y: 106, distance: 439.5
click at [236, 110] on div "NEWS International Valtir's CENTRA Crash Cushion Performs Flawlessly, Saving Mo…" at bounding box center [375, 219] width 751 height 309
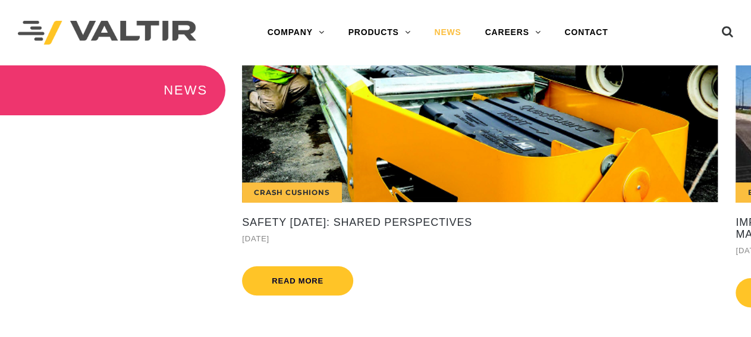
drag, startPoint x: 567, startPoint y: 120, endPoint x: 125, endPoint y: 107, distance: 442.8
click at [181, 107] on div "NEWS International Valtir's CENTRA Crash Cushion Performs Flawlessly, Saving Mo…" at bounding box center [375, 219] width 751 height 309
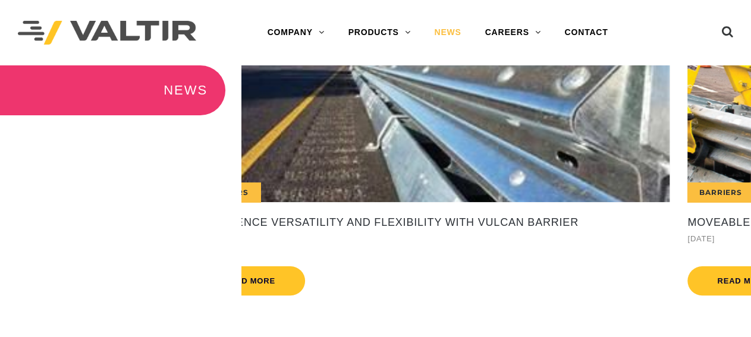
drag, startPoint x: 562, startPoint y: 141, endPoint x: 0, endPoint y: 108, distance: 562.5
click at [0, 108] on div "NEWS International Valtir's CENTRA Crash Cushion Performs Flawlessly, Saving Mo…" at bounding box center [375, 219] width 751 height 309
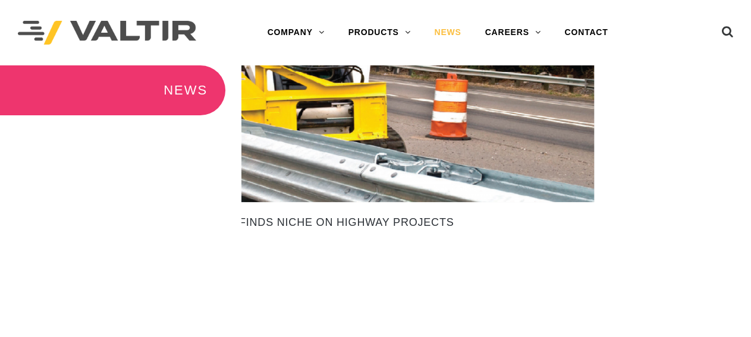
drag, startPoint x: 528, startPoint y: 121, endPoint x: 405, endPoint y: 142, distance: 124.3
click at [405, 142] on div "Barriers" at bounding box center [356, 133] width 476 height 137
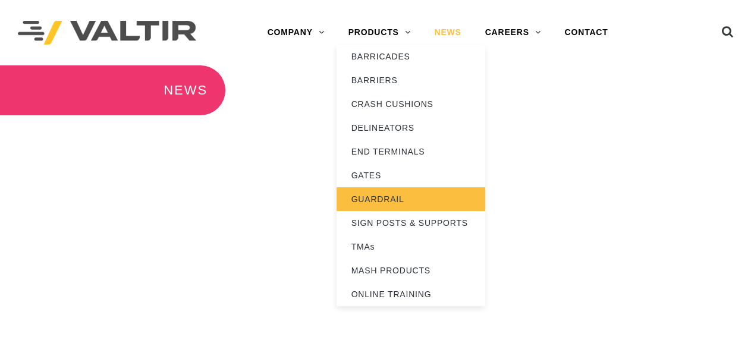
click at [371, 195] on link "GUARDRAIL" at bounding box center [411, 199] width 149 height 24
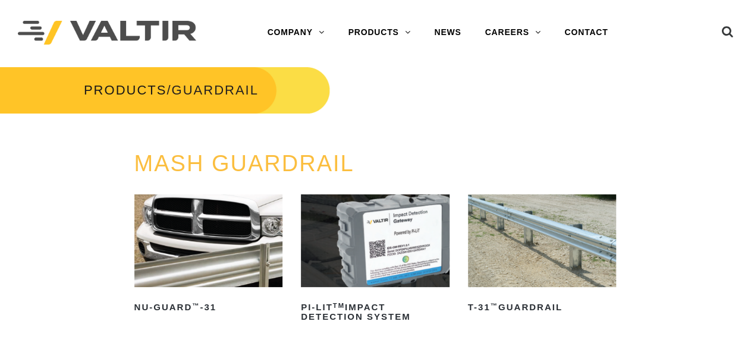
click at [394, 224] on img at bounding box center [375, 241] width 149 height 93
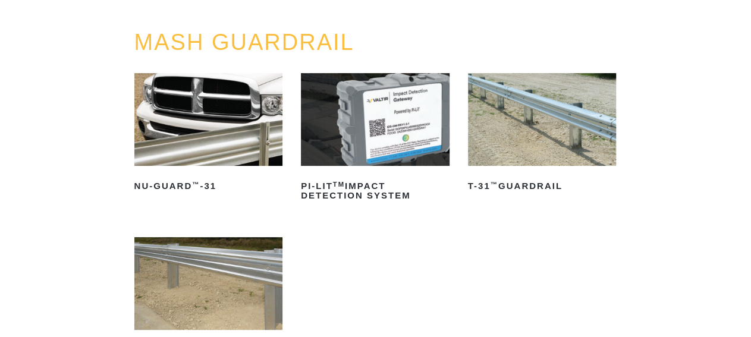
scroll to position [124, 0]
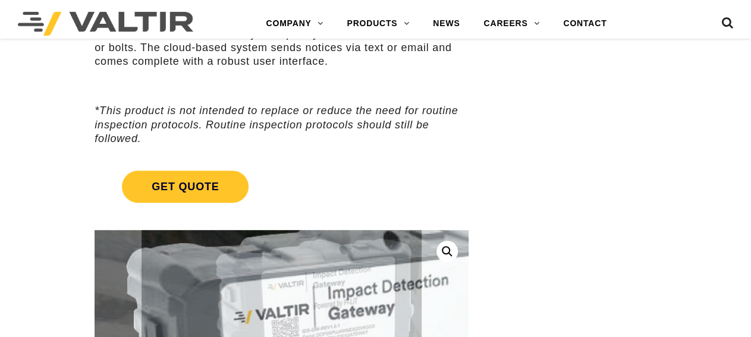
scroll to position [186, 0]
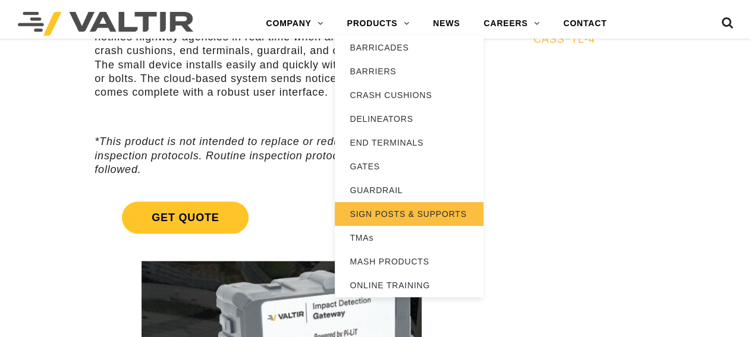
click at [371, 213] on link "SIGN POSTS & SUPPORTS" at bounding box center [409, 214] width 149 height 24
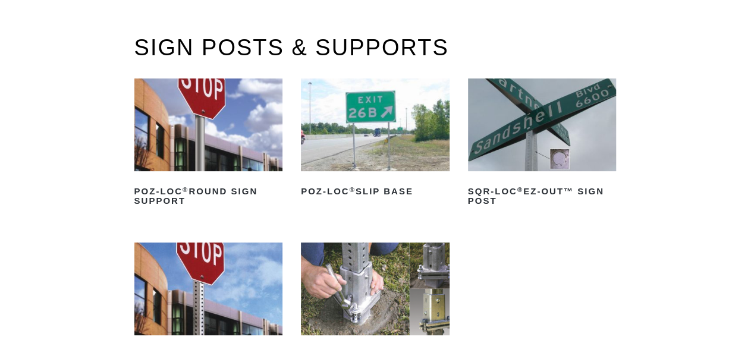
scroll to position [124, 0]
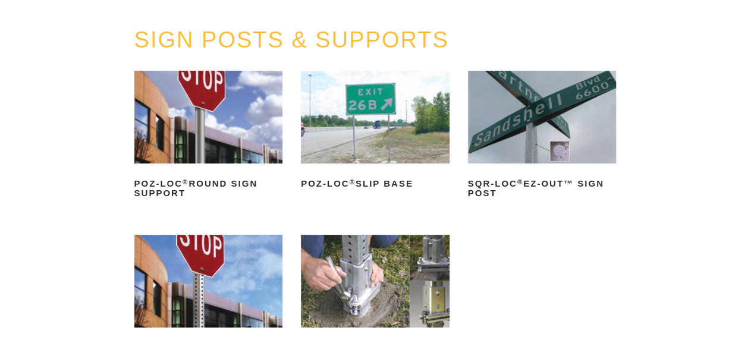
click at [399, 115] on img at bounding box center [375, 117] width 149 height 93
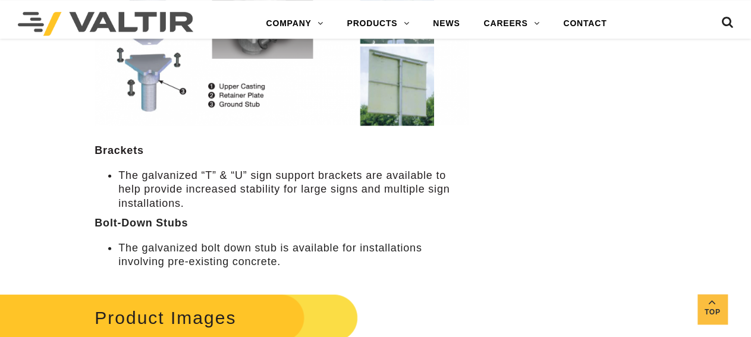
scroll to position [1175, 0]
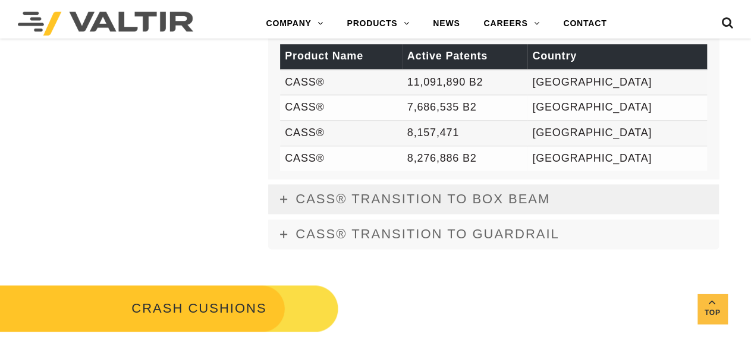
scroll to position [681, 0]
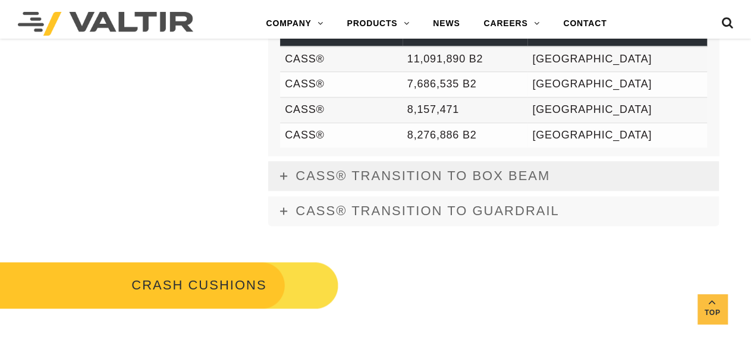
click at [291, 172] on link "CASS® TRANSITION TO BOX BEAM" at bounding box center [493, 176] width 451 height 30
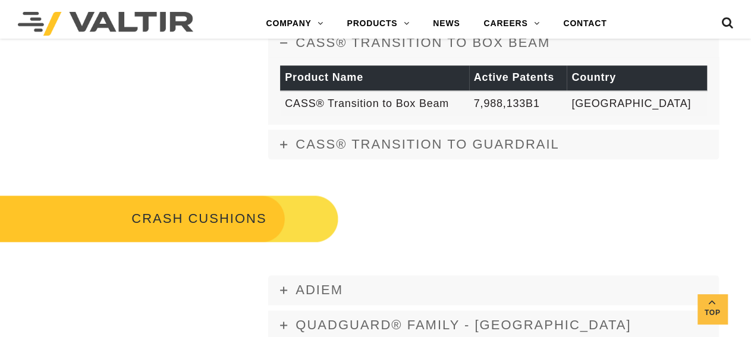
scroll to position [669, 0]
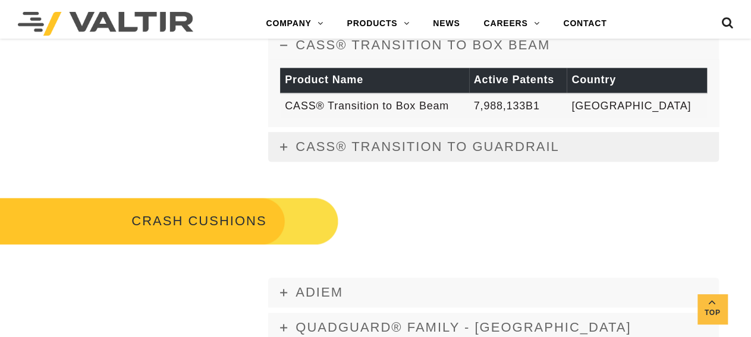
click at [296, 150] on span "CASS® TRANSITION TO GUARDRAIL" at bounding box center [428, 146] width 264 height 15
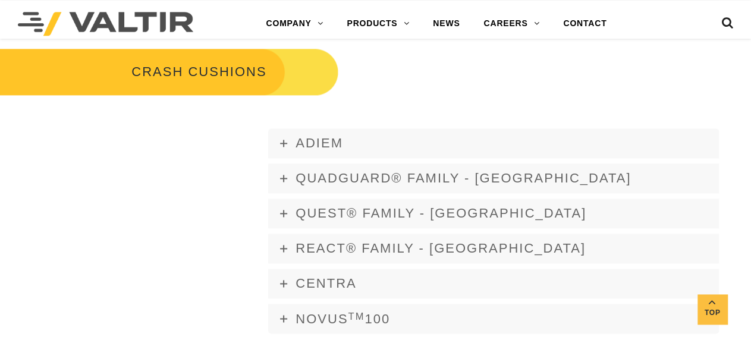
scroll to position [854, 0]
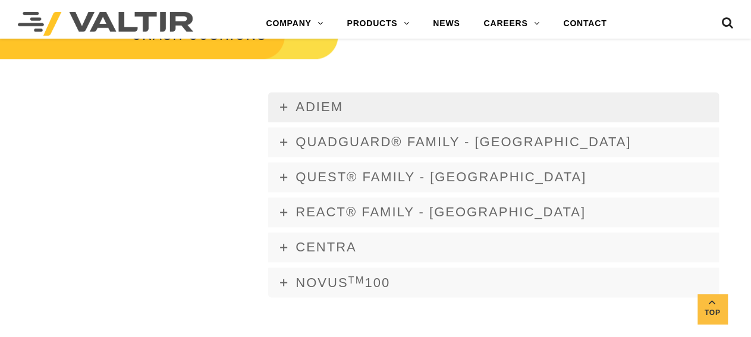
click at [297, 109] on span "ADIEM" at bounding box center [320, 106] width 48 height 15
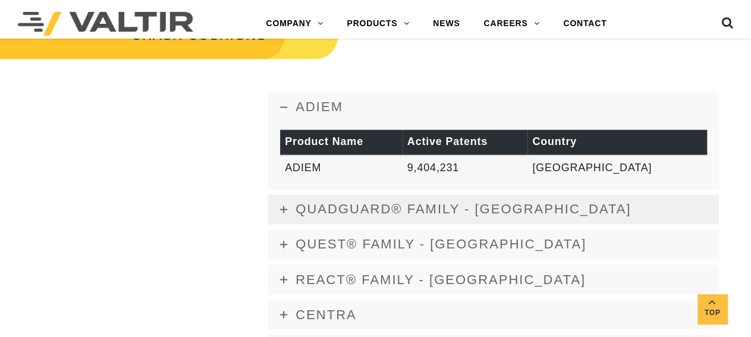
click at [328, 208] on span "QUADGUARD® FAMILY - USA" at bounding box center [463, 209] width 335 height 15
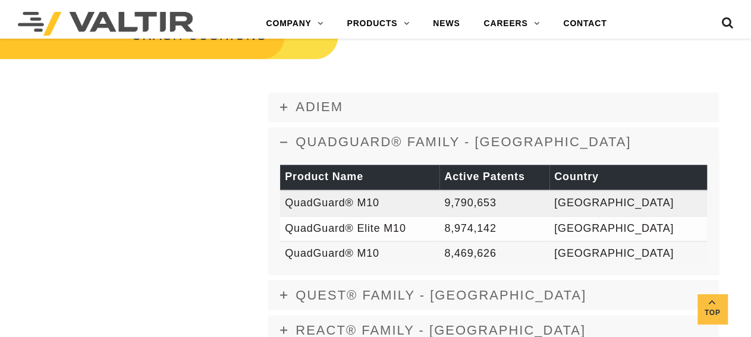
scroll to position [1040, 0]
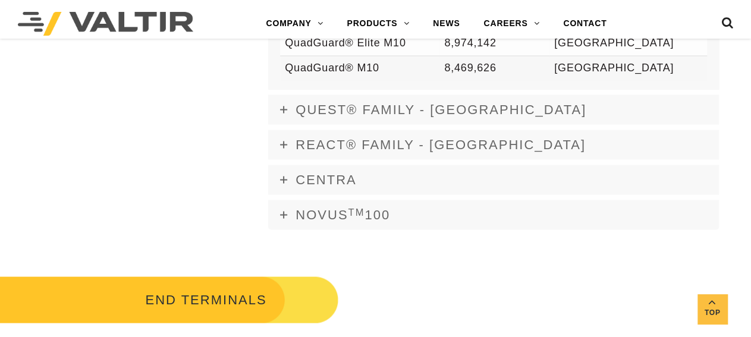
click at [324, 178] on span "CENTRA" at bounding box center [326, 179] width 61 height 15
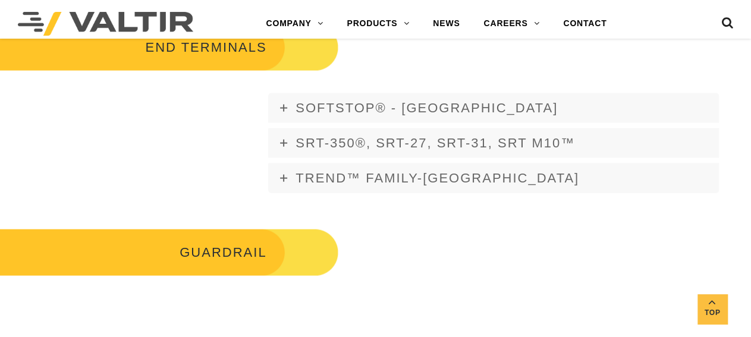
scroll to position [1262, 0]
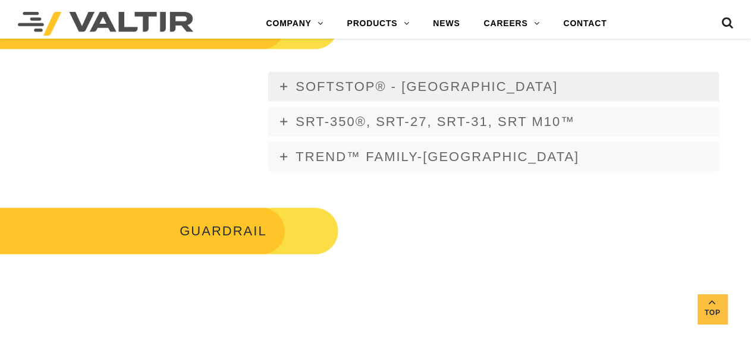
click at [327, 89] on span "SOFTSTOP® - USA" at bounding box center [427, 86] width 262 height 15
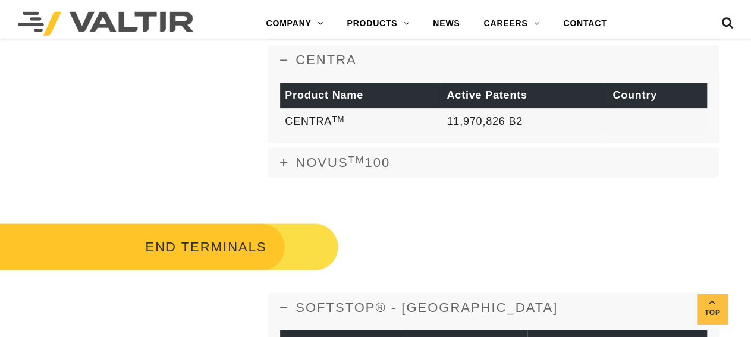
scroll to position [1015, 0]
